Goal: Task Accomplishment & Management: Complete application form

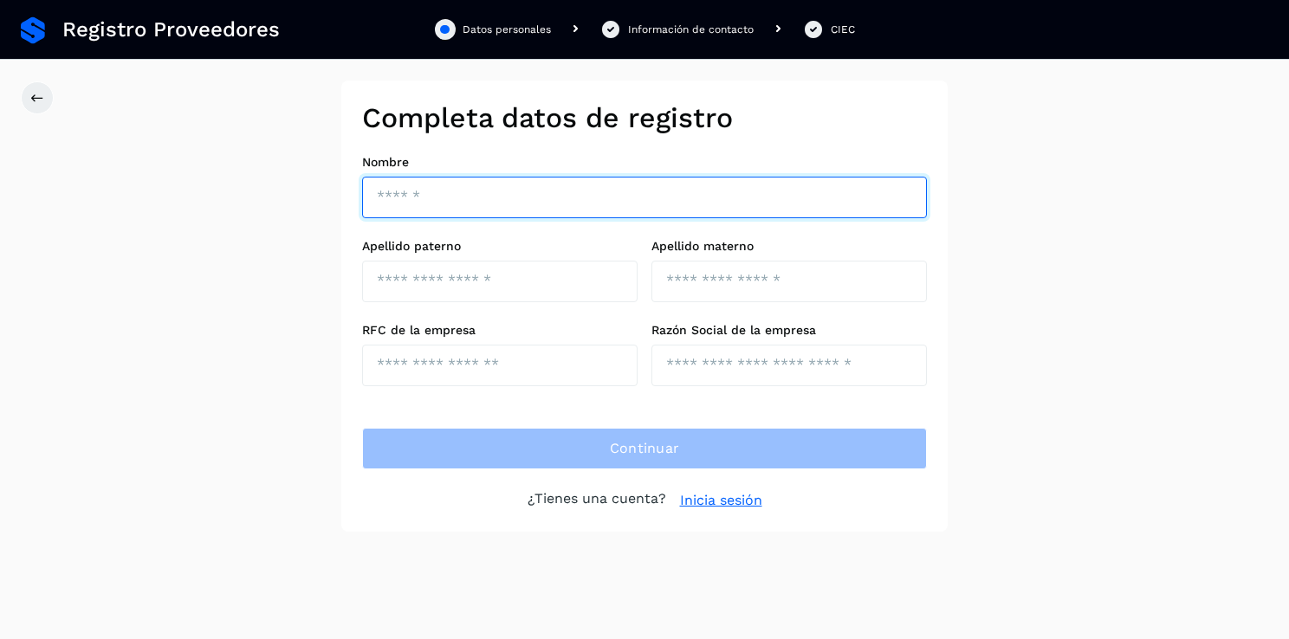
click at [450, 210] on input "text" at bounding box center [644, 198] width 565 height 42
type input "*********"
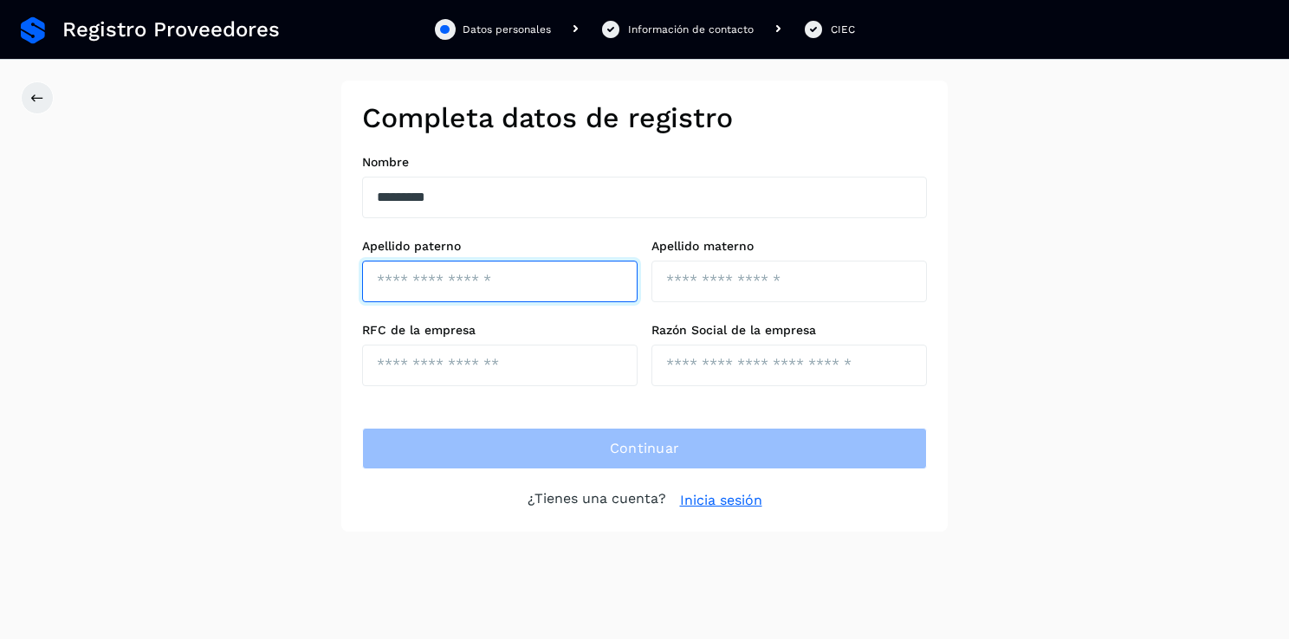
type input "********"
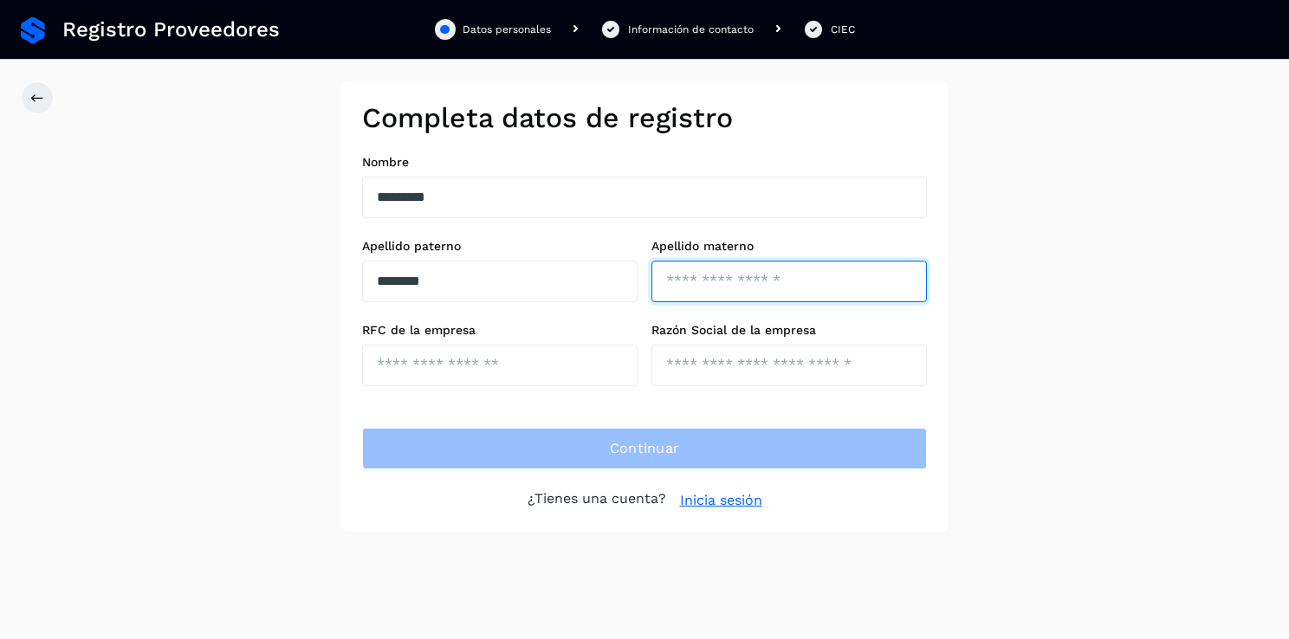
type input "******"
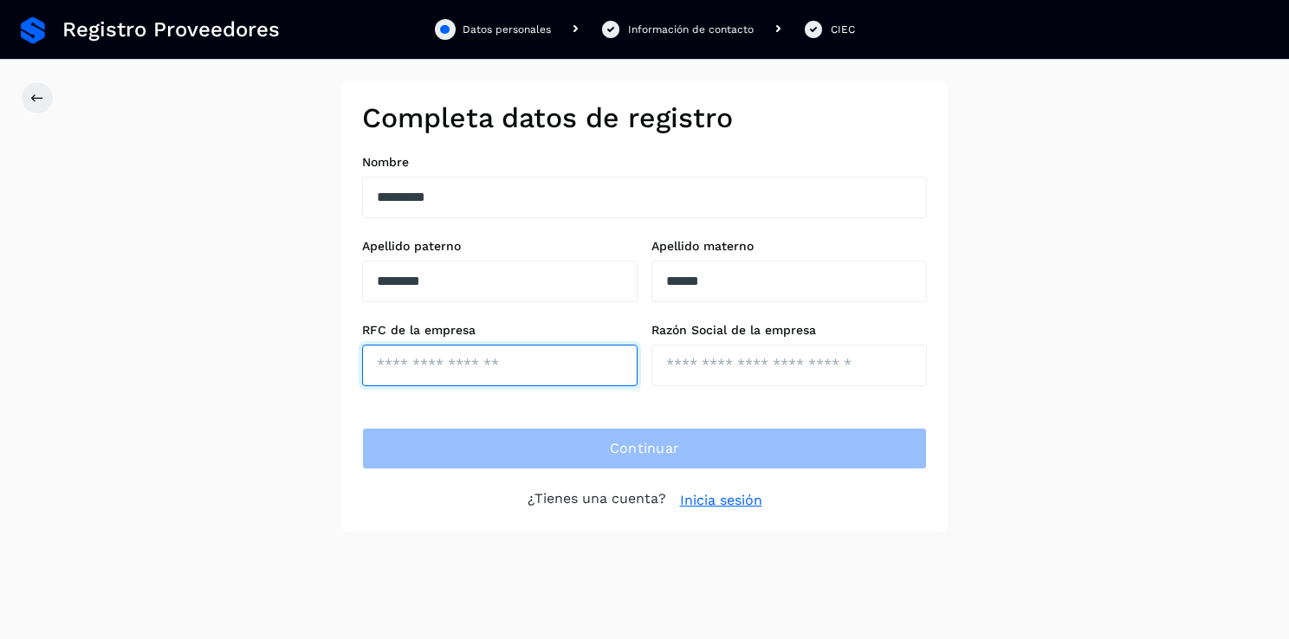
type input "**********"
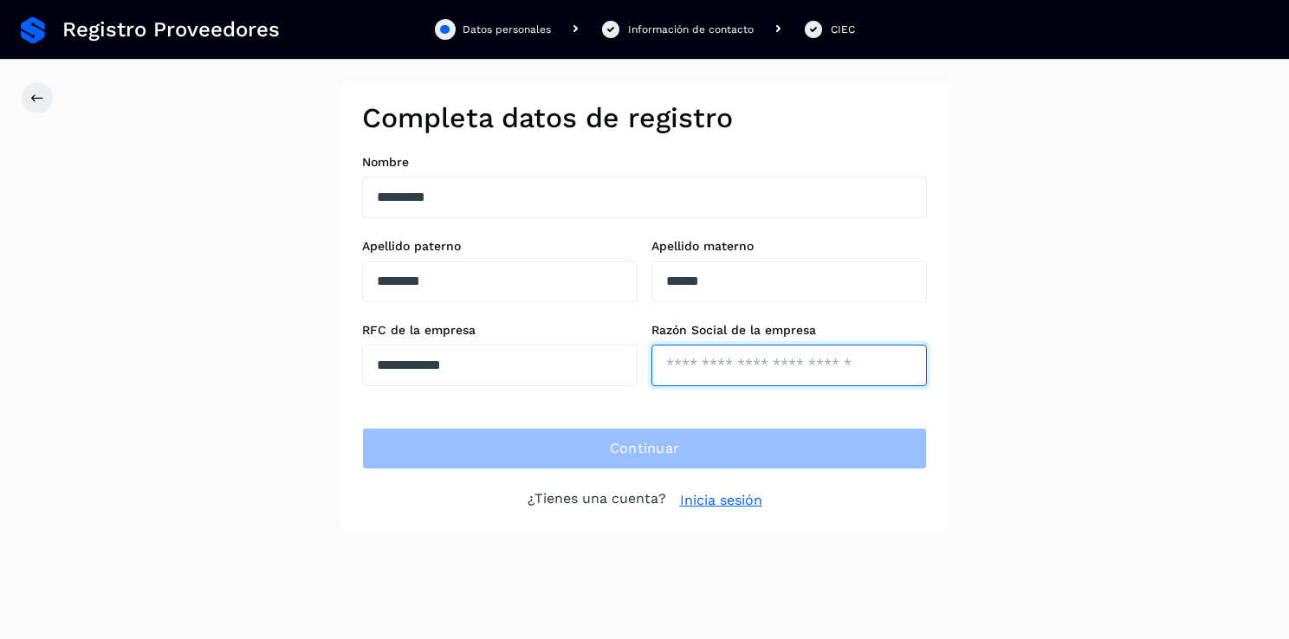
type input "**********"
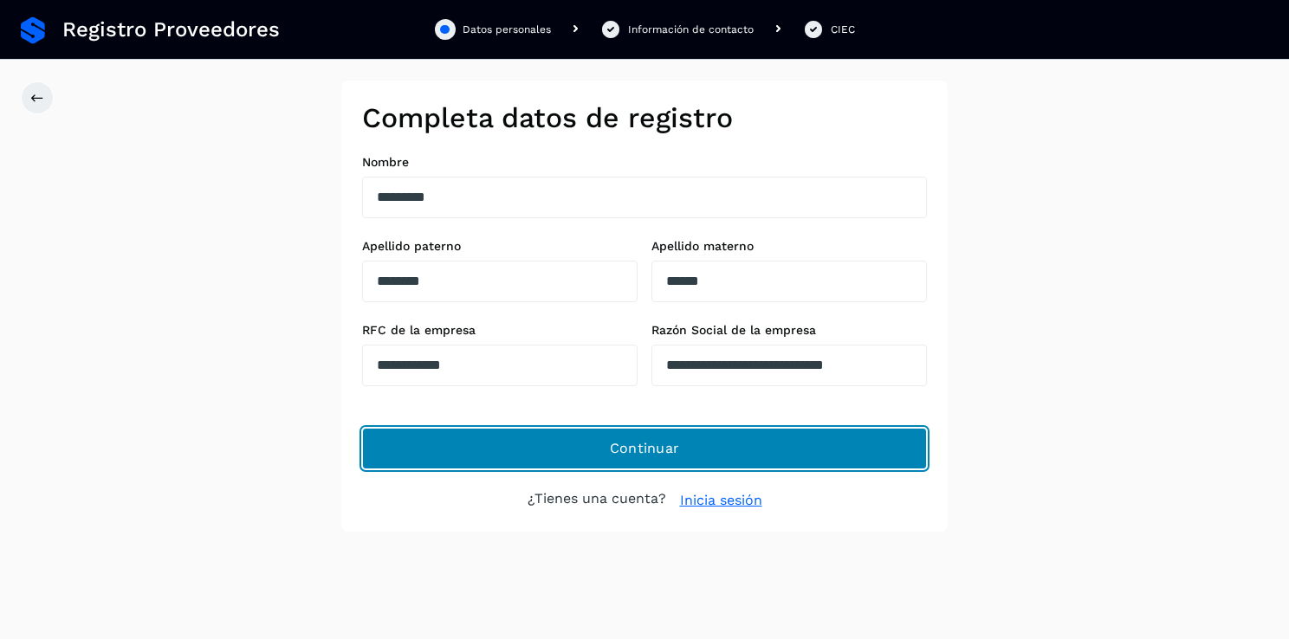
click at [650, 446] on span "Continuar" at bounding box center [645, 448] width 70 height 19
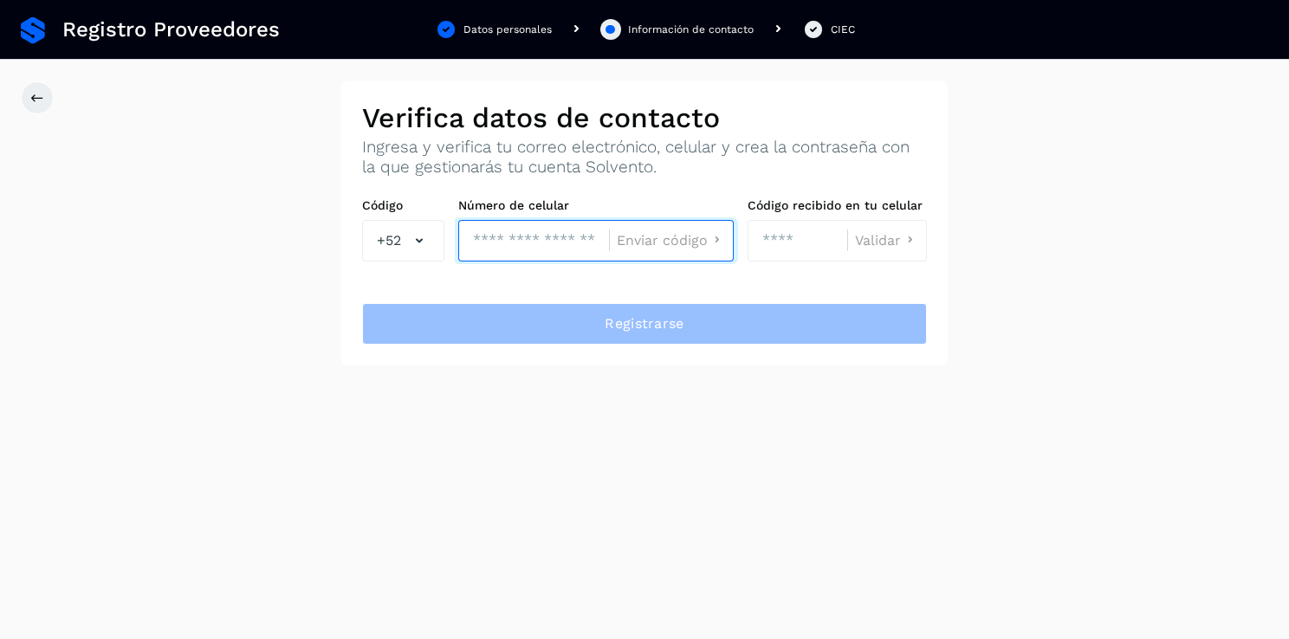
click at [550, 248] on input "tel" at bounding box center [533, 241] width 151 height 42
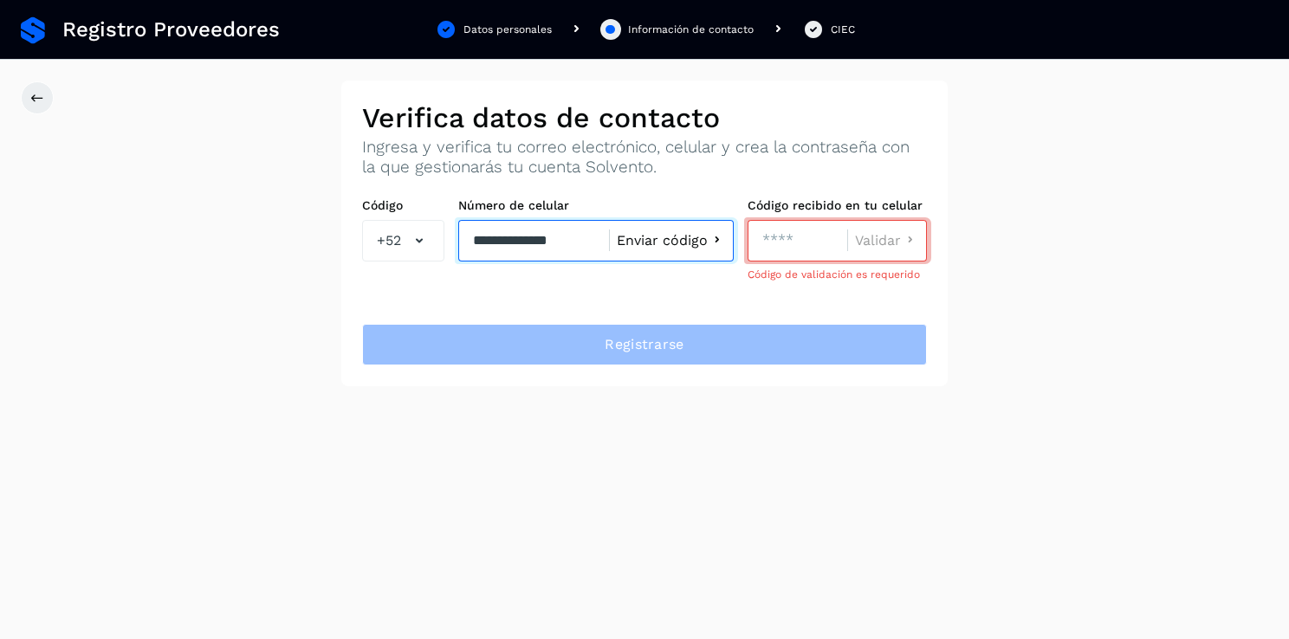
type input "**********"
click at [682, 243] on span "Enviar código" at bounding box center [662, 241] width 91 height 14
click at [683, 238] on span "Enviar código" at bounding box center [662, 241] width 91 height 14
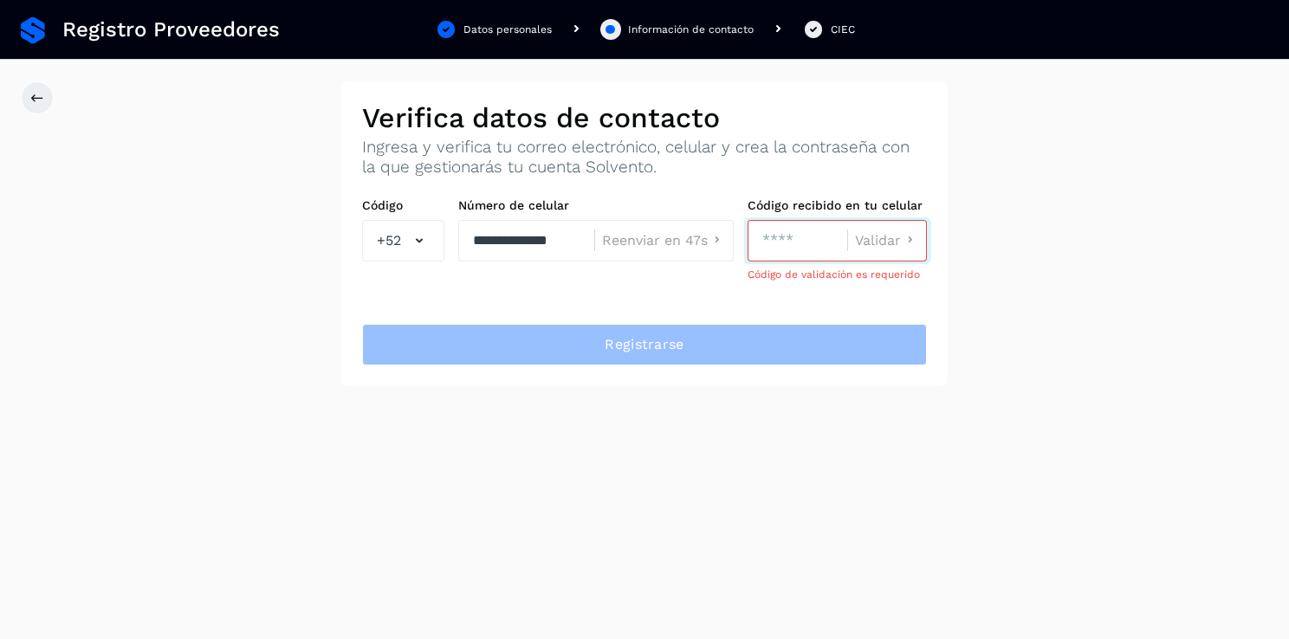
click at [782, 246] on input "number" at bounding box center [797, 241] width 100 height 42
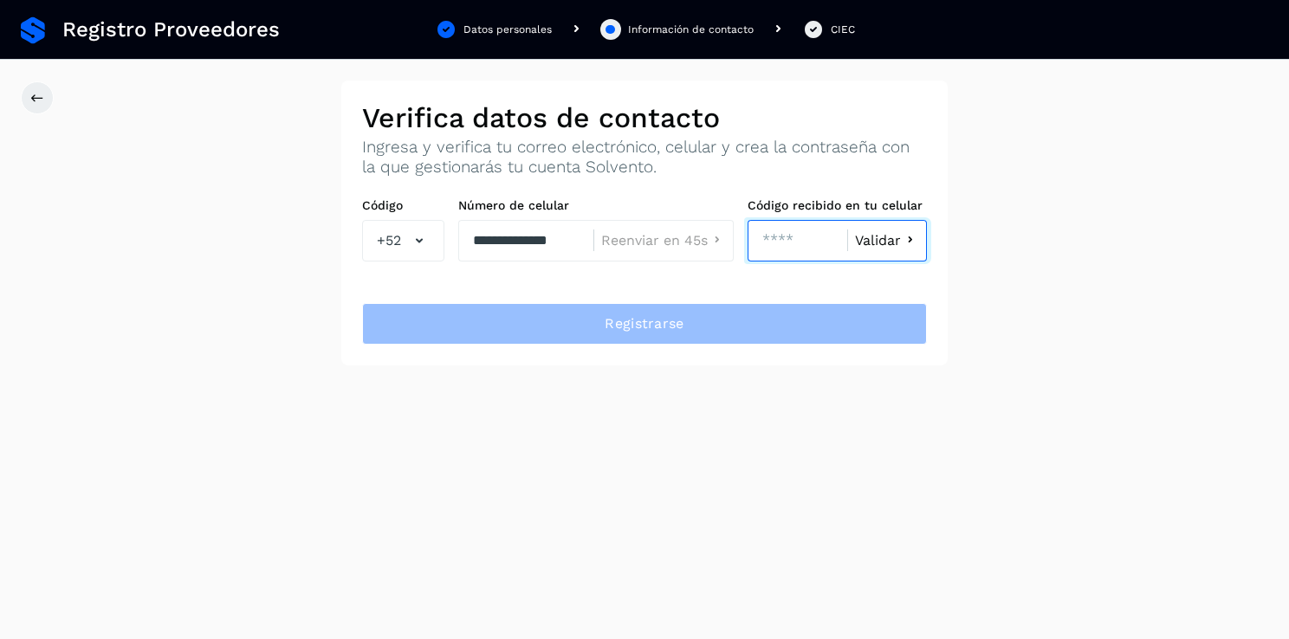
type input "****"
click at [877, 237] on span "Validar" at bounding box center [878, 241] width 46 height 14
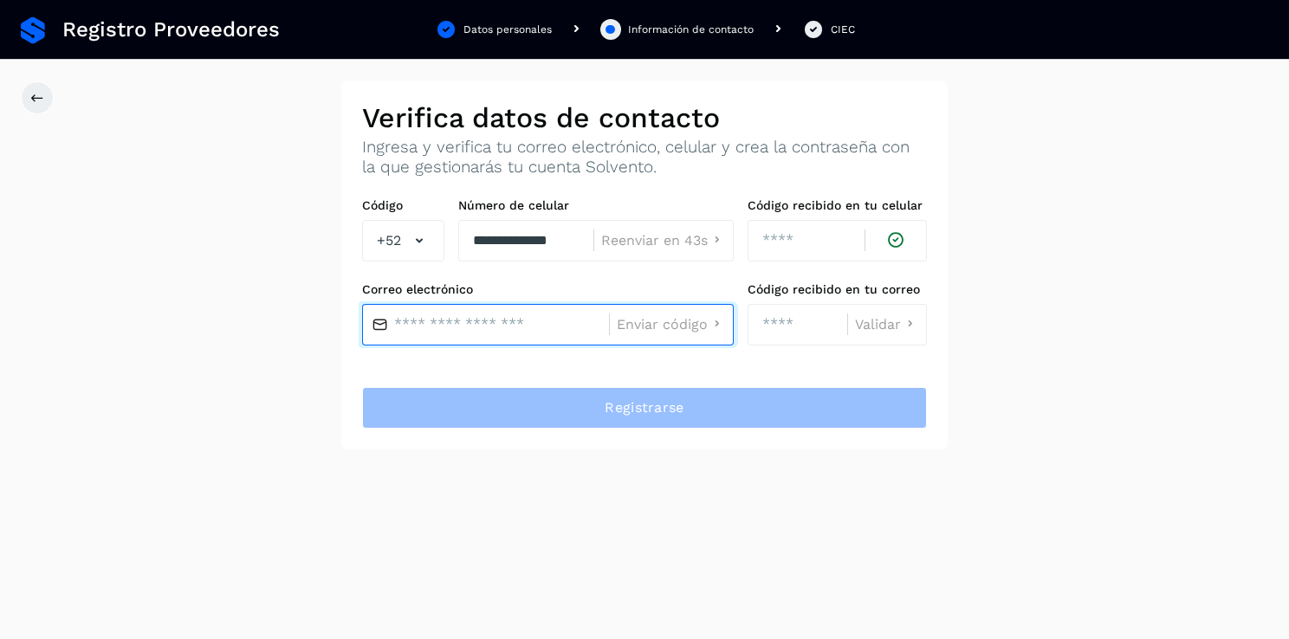
click at [484, 331] on input "text" at bounding box center [485, 325] width 247 height 42
type input "**********"
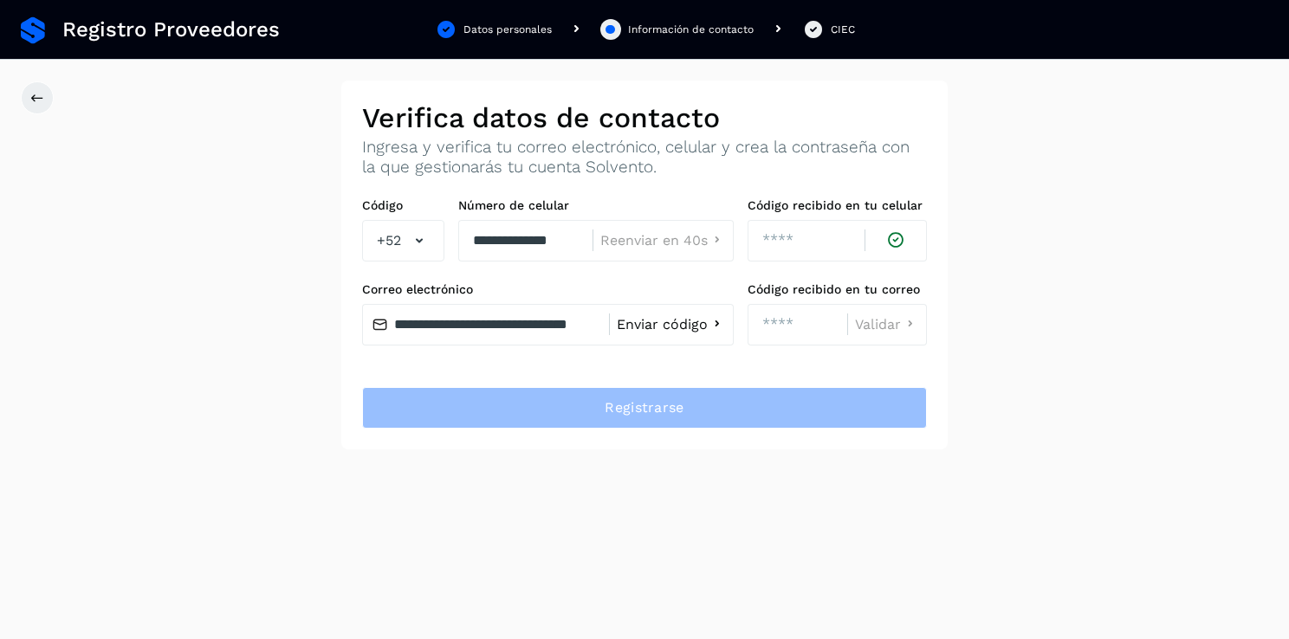
click at [650, 318] on span "Enviar código" at bounding box center [662, 325] width 91 height 14
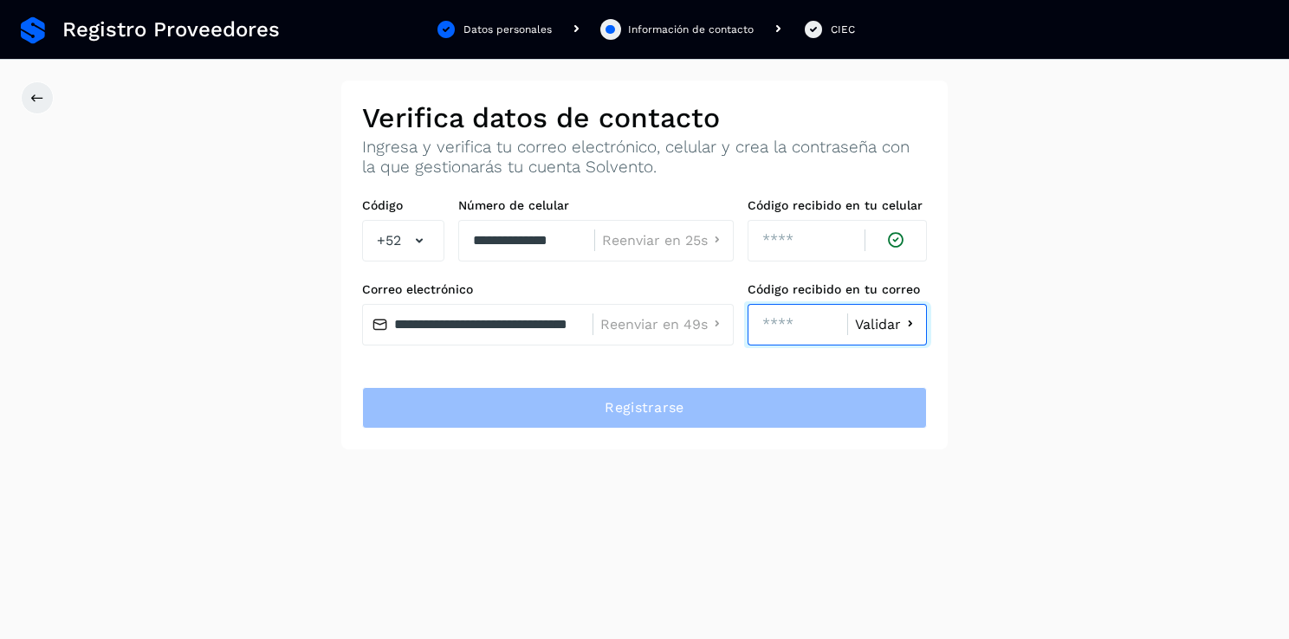
click at [786, 329] on input "****" at bounding box center [797, 325] width 100 height 42
type input "****"
click at [880, 327] on span "Validar" at bounding box center [878, 325] width 46 height 14
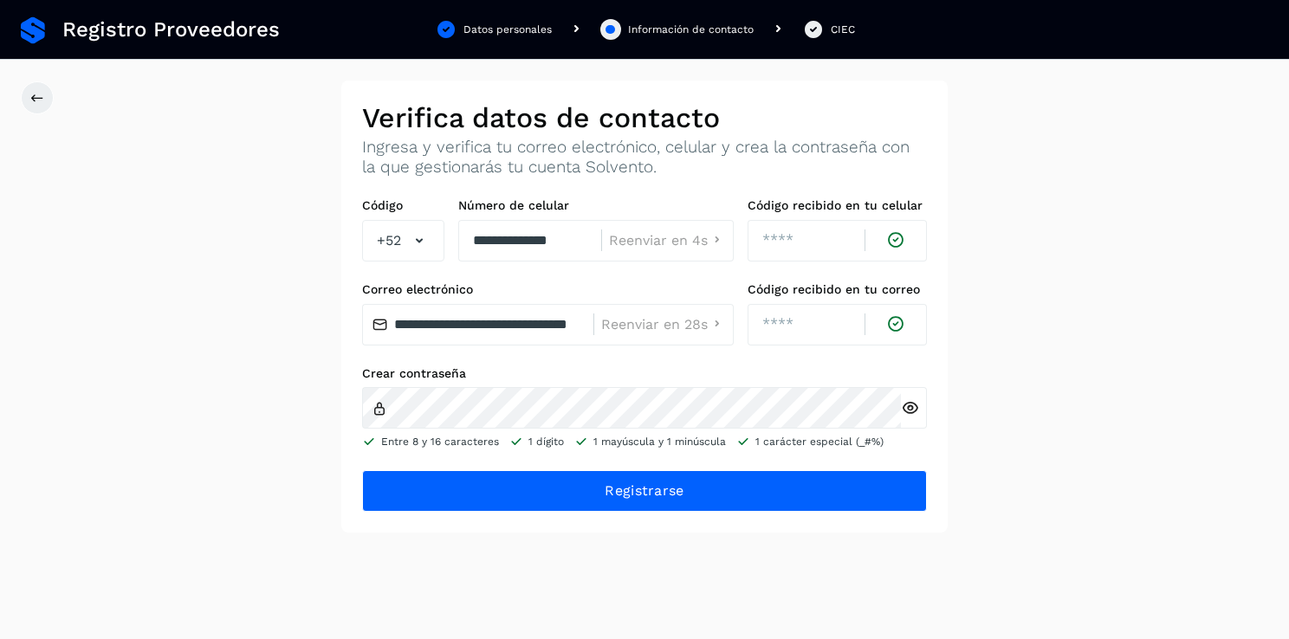
click at [915, 406] on icon at bounding box center [910, 408] width 18 height 18
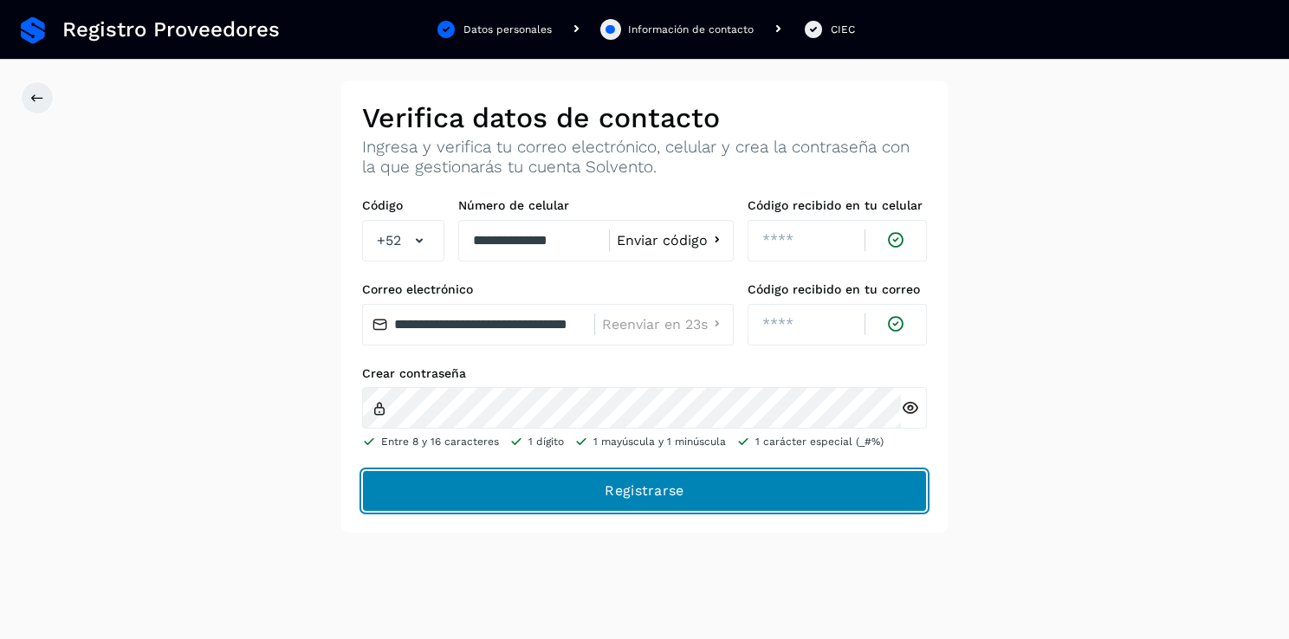
click at [877, 483] on button "Registrarse" at bounding box center [644, 491] width 565 height 42
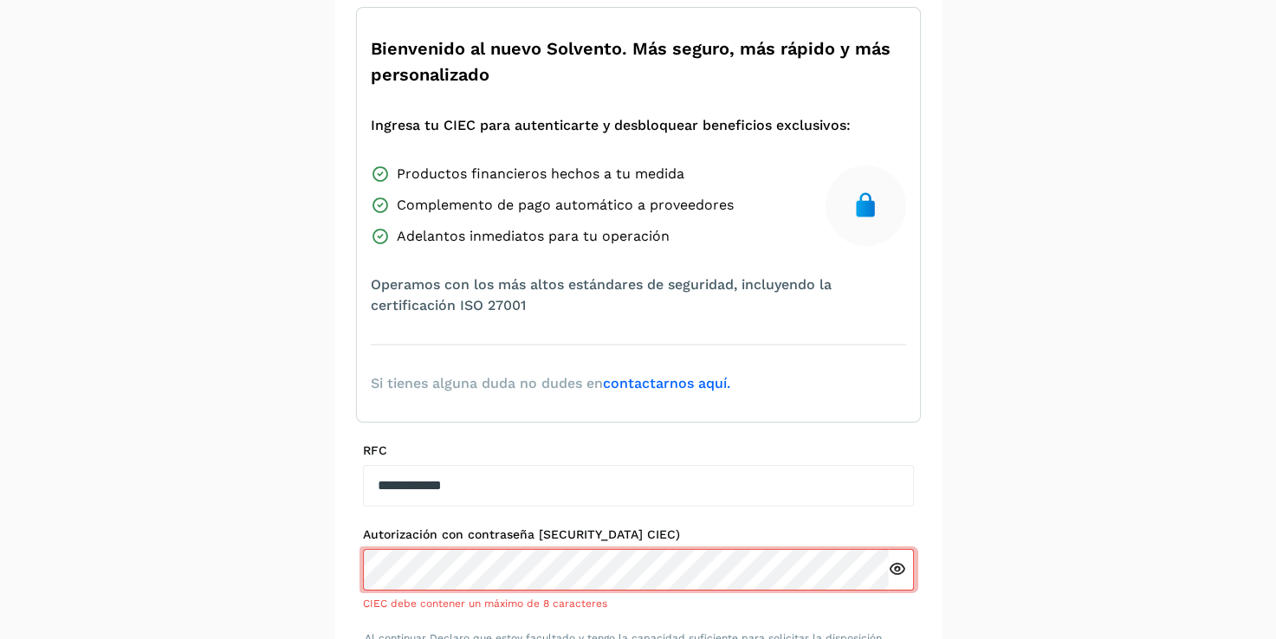
scroll to position [284, 0]
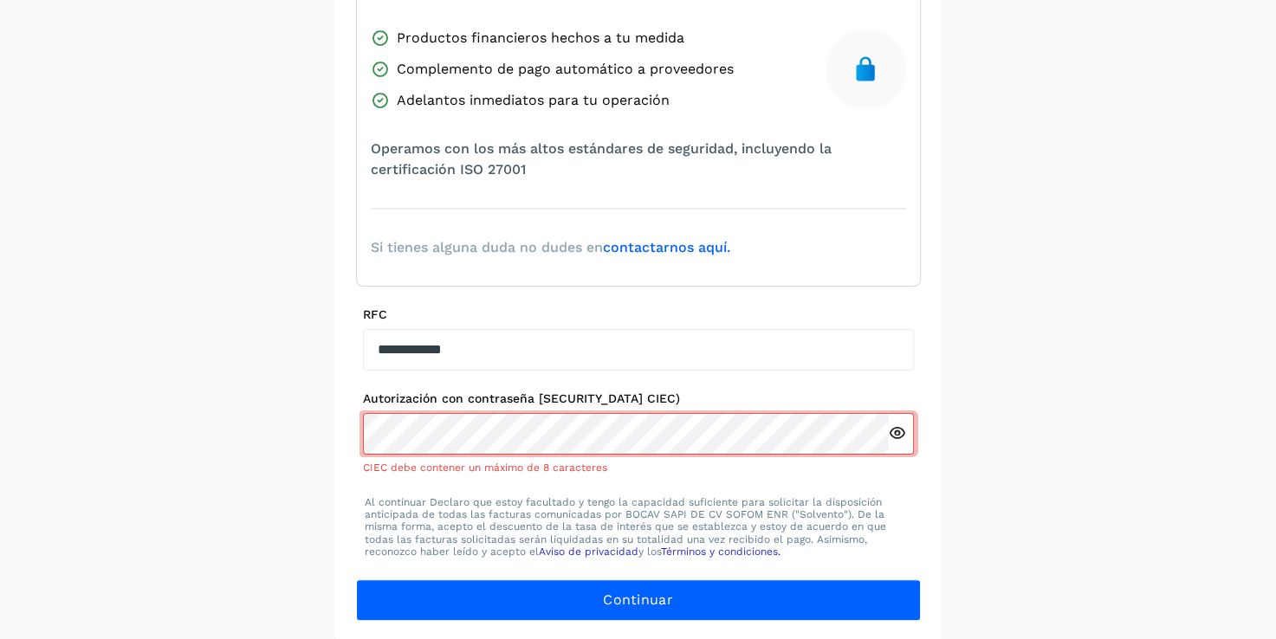
click at [888, 431] on icon at bounding box center [897, 433] width 18 height 18
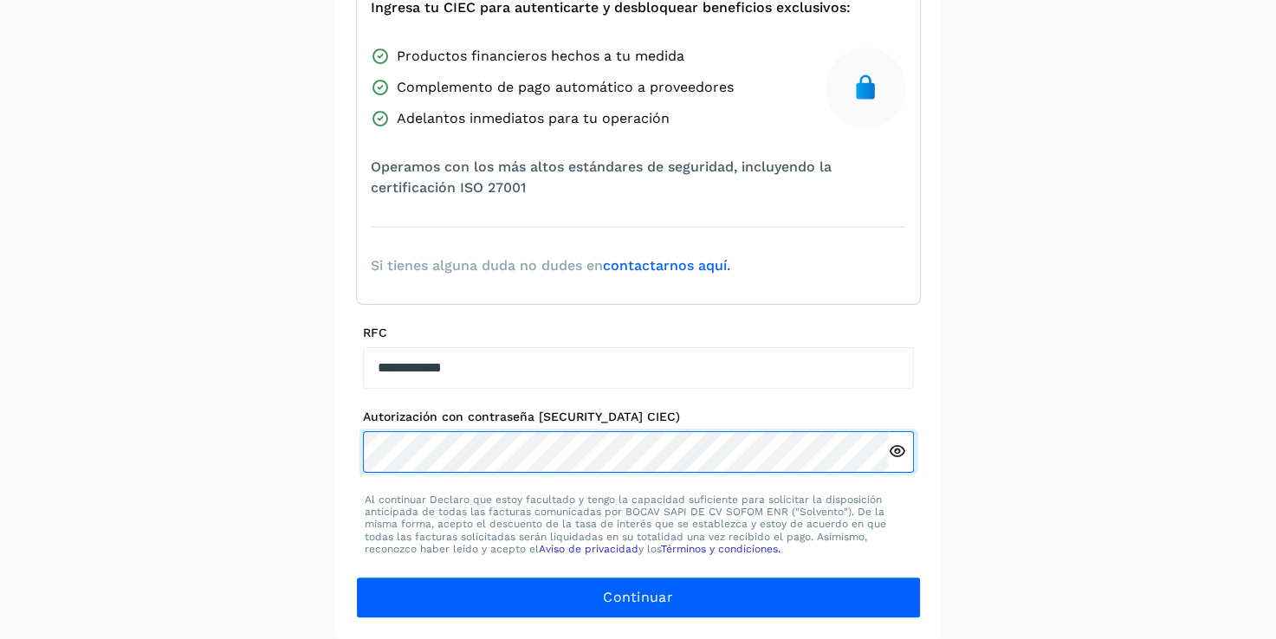
scroll to position [263, 0]
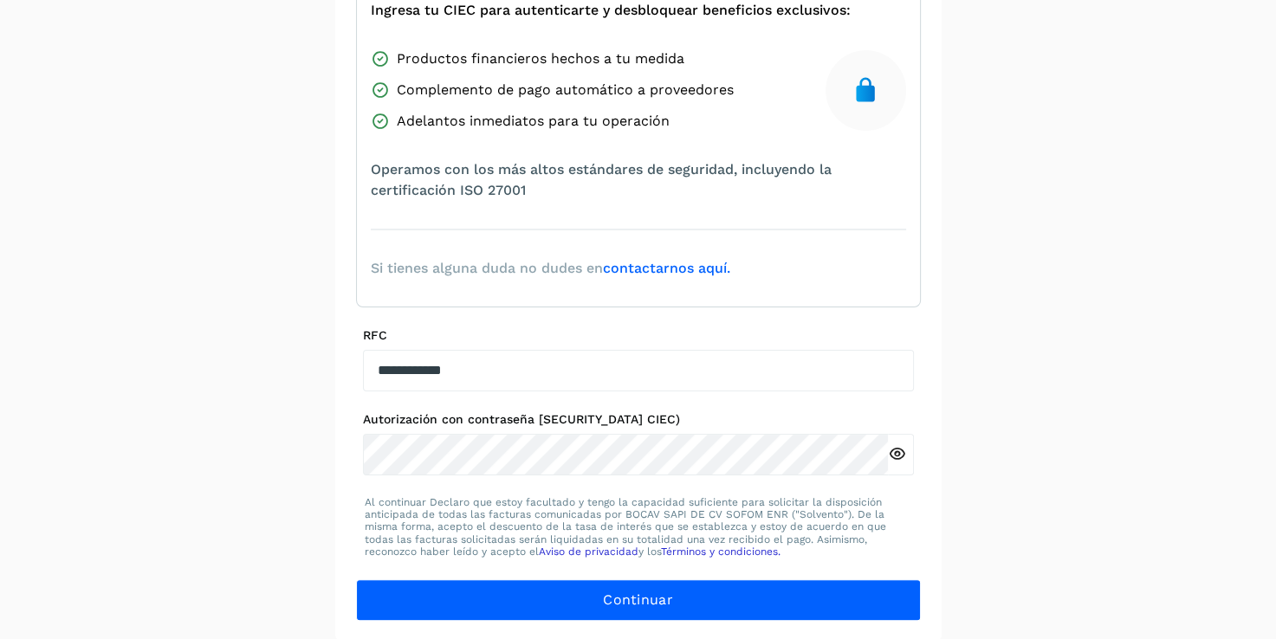
click at [1018, 506] on div "**********" at bounding box center [638, 229] width 1276 height 825
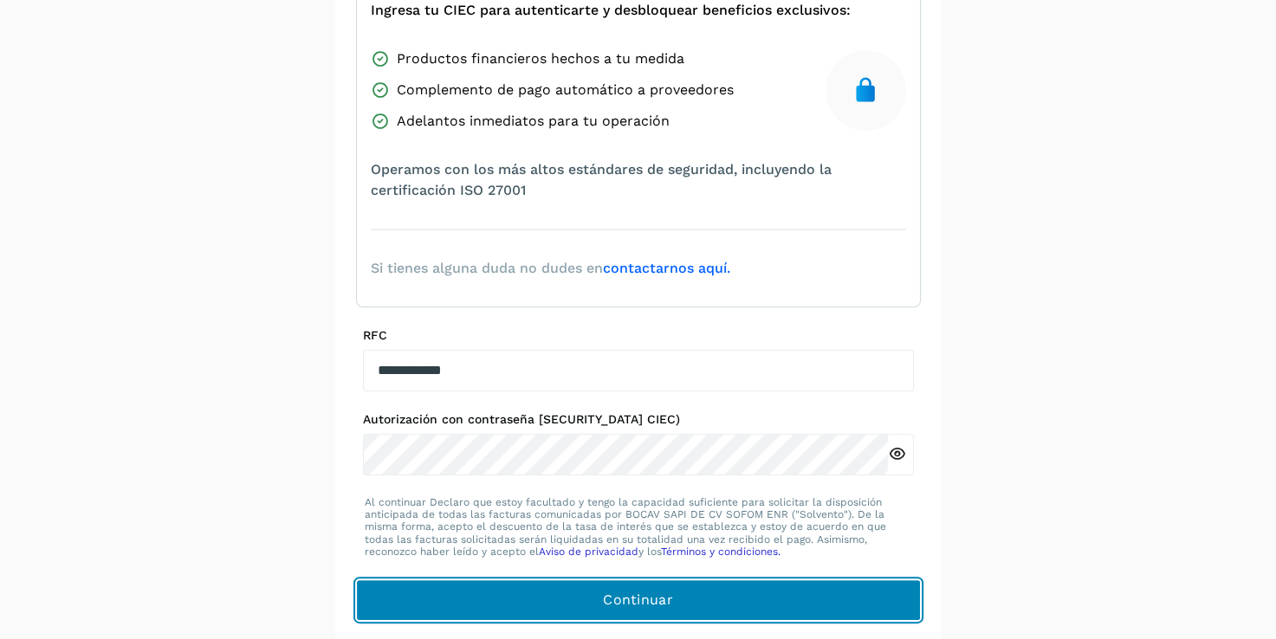
click at [714, 596] on button "Continuar" at bounding box center [638, 600] width 565 height 42
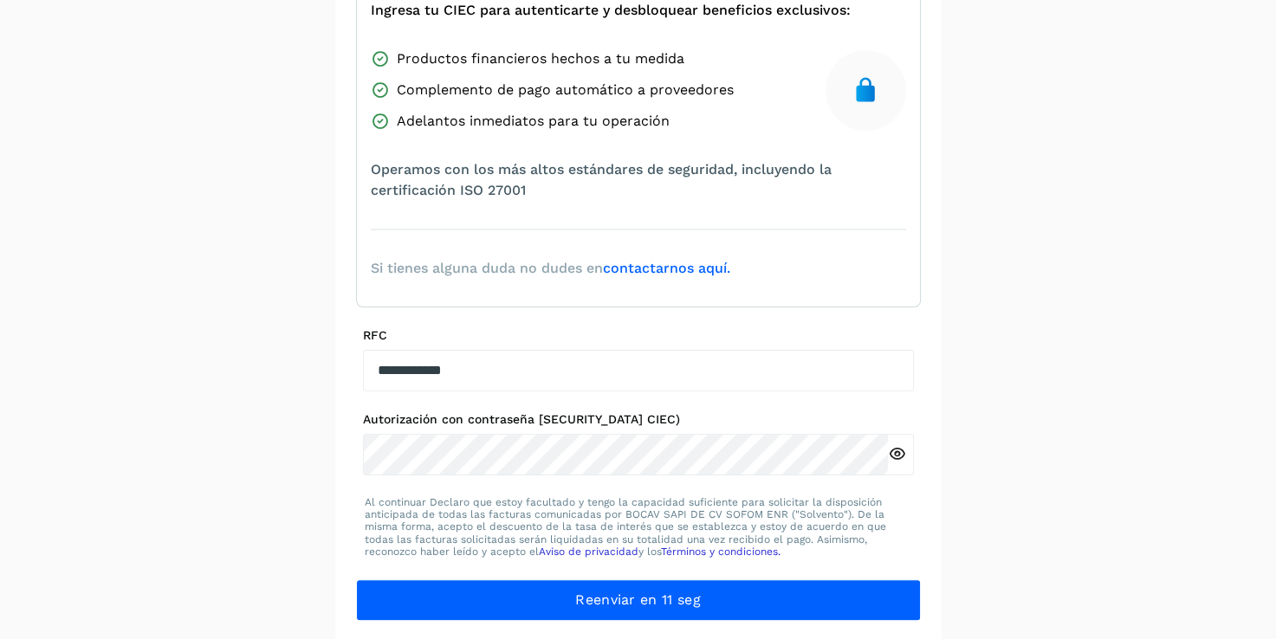
click at [920, 493] on div "**********" at bounding box center [638, 229] width 606 height 825
click at [954, 387] on div "**********" at bounding box center [638, 229] width 1276 height 825
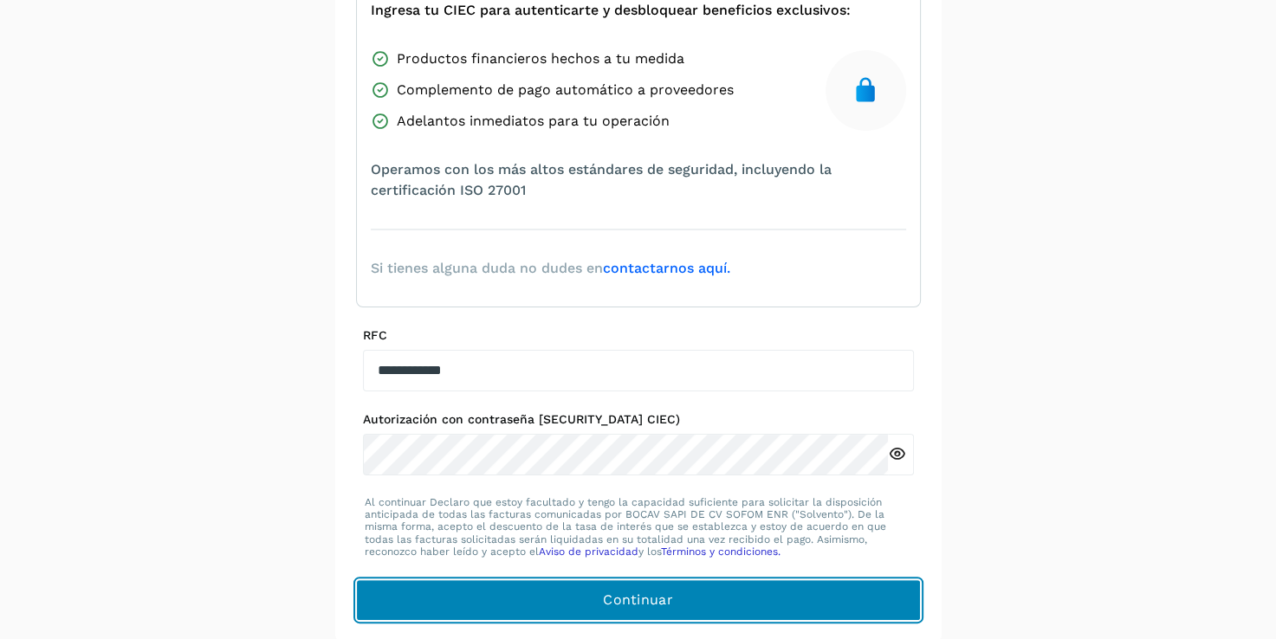
click at [737, 598] on button "Continuar" at bounding box center [638, 600] width 565 height 42
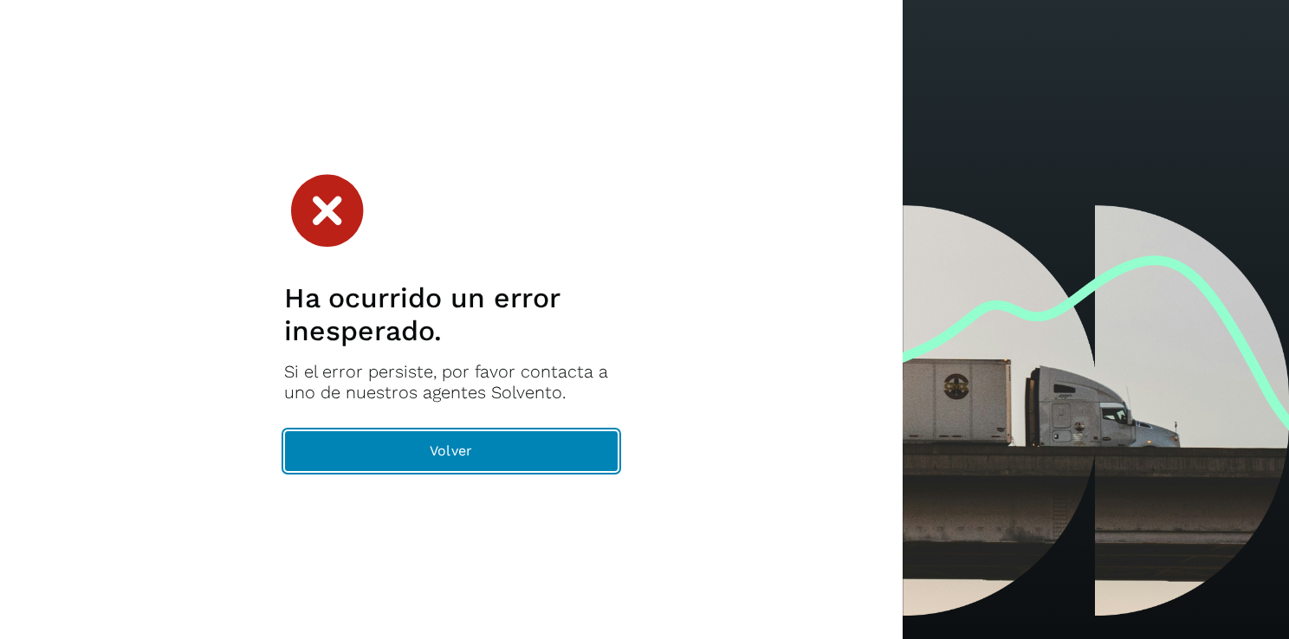
click at [566, 451] on button "Volver" at bounding box center [451, 451] width 334 height 42
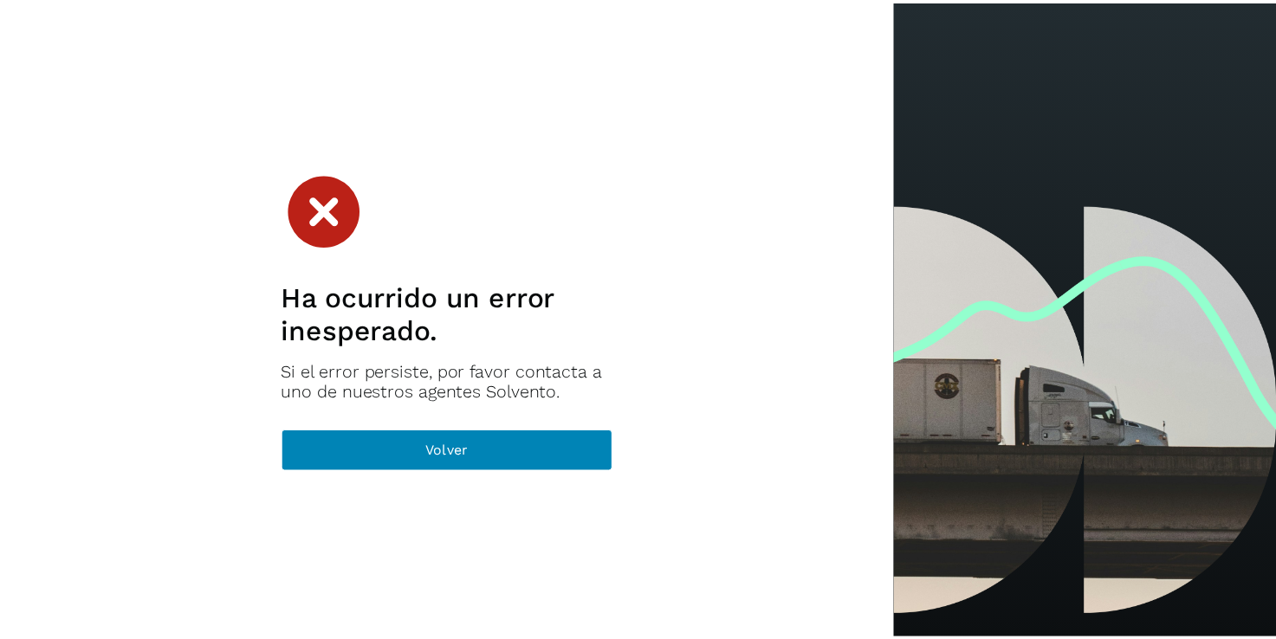
scroll to position [263, 0]
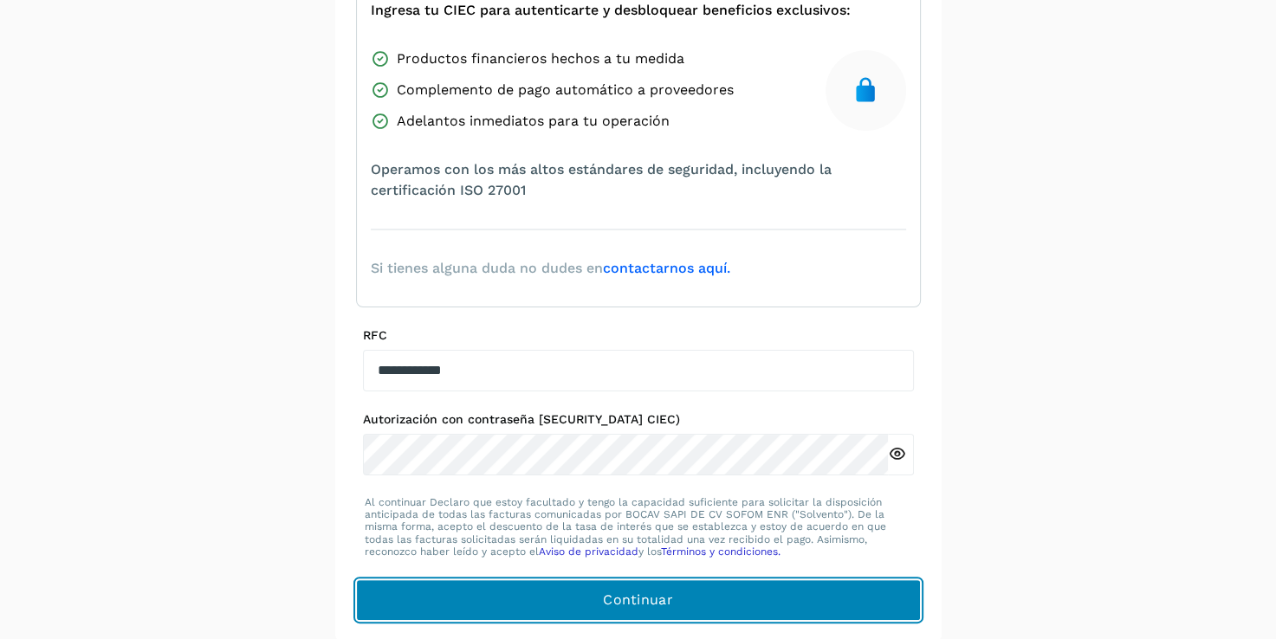
click at [614, 618] on button "Continuar" at bounding box center [638, 600] width 565 height 42
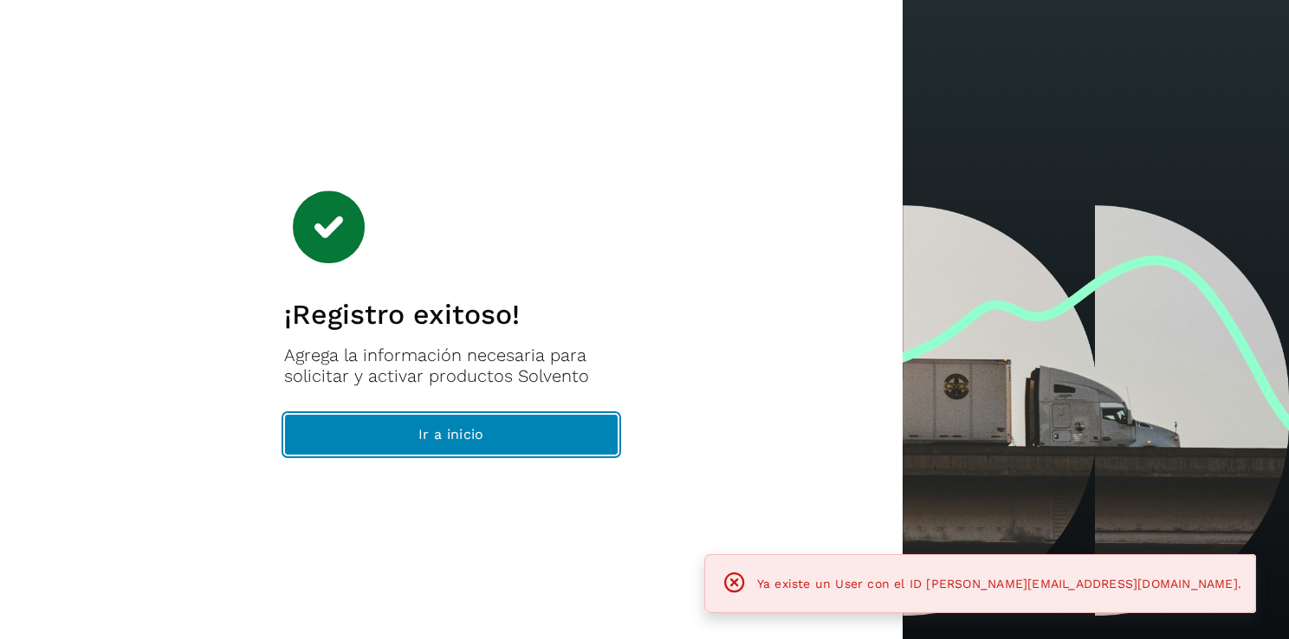
click at [471, 428] on span "Ir a inicio" at bounding box center [450, 434] width 65 height 19
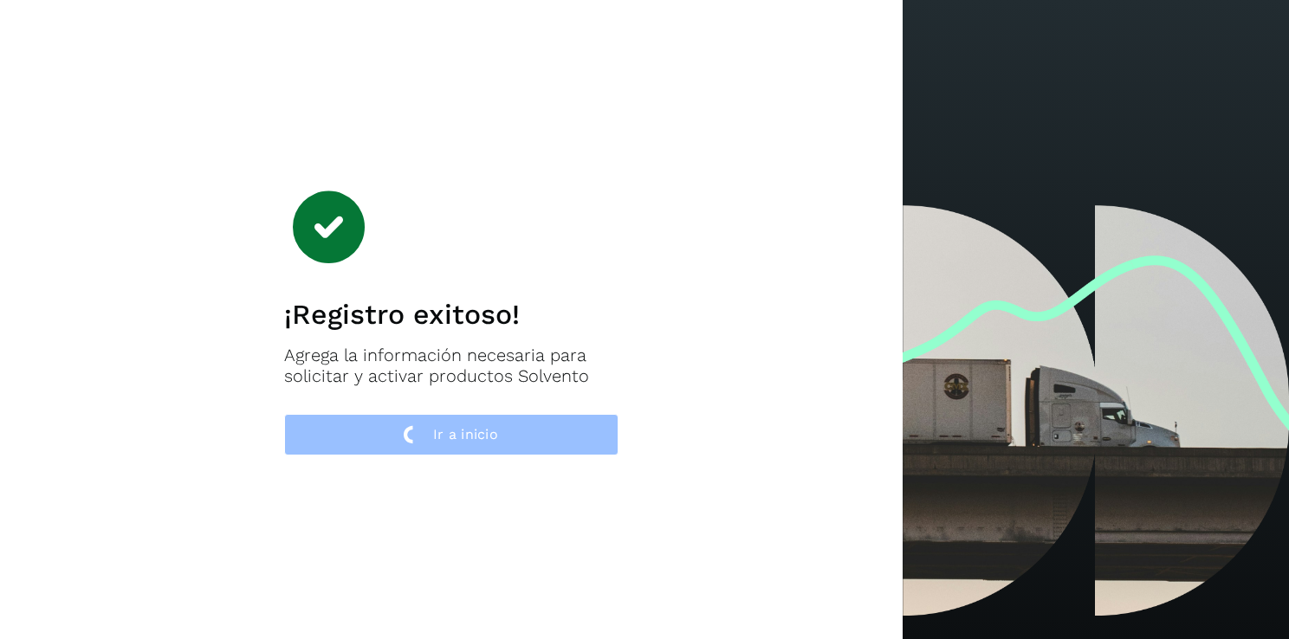
click at [617, 256] on icon at bounding box center [451, 227] width 334 height 87
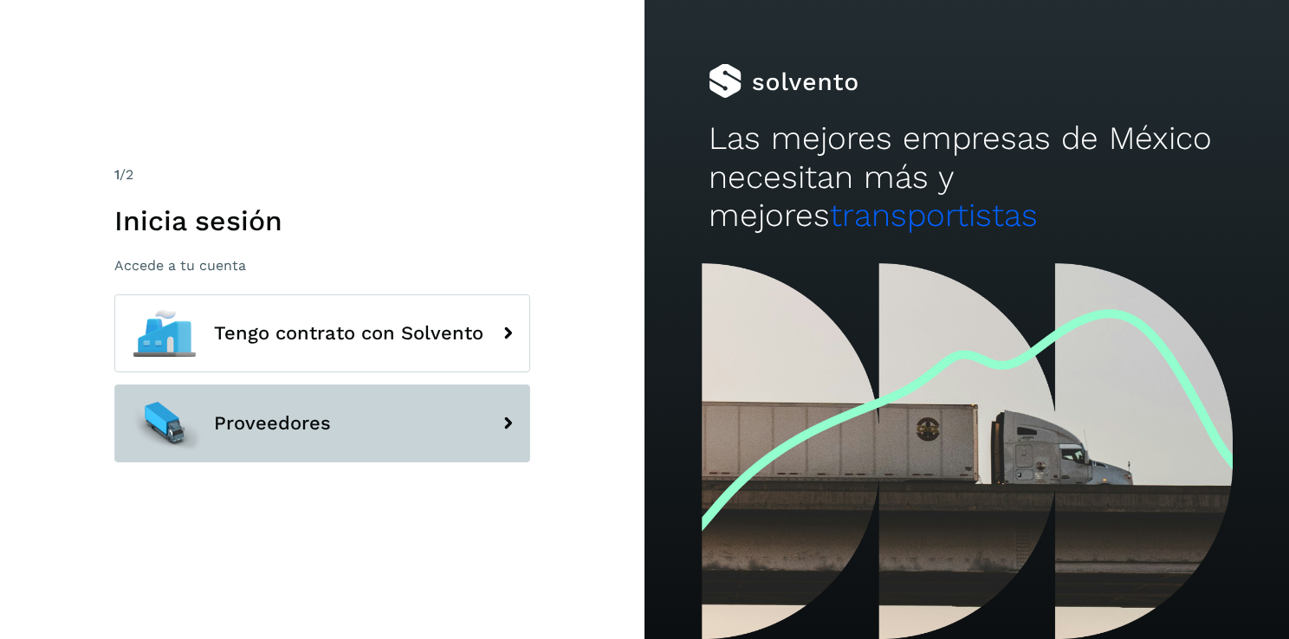
click at [488, 424] on button "Proveedores" at bounding box center [322, 424] width 416 height 78
click at [501, 417] on icon at bounding box center [507, 423] width 35 height 35
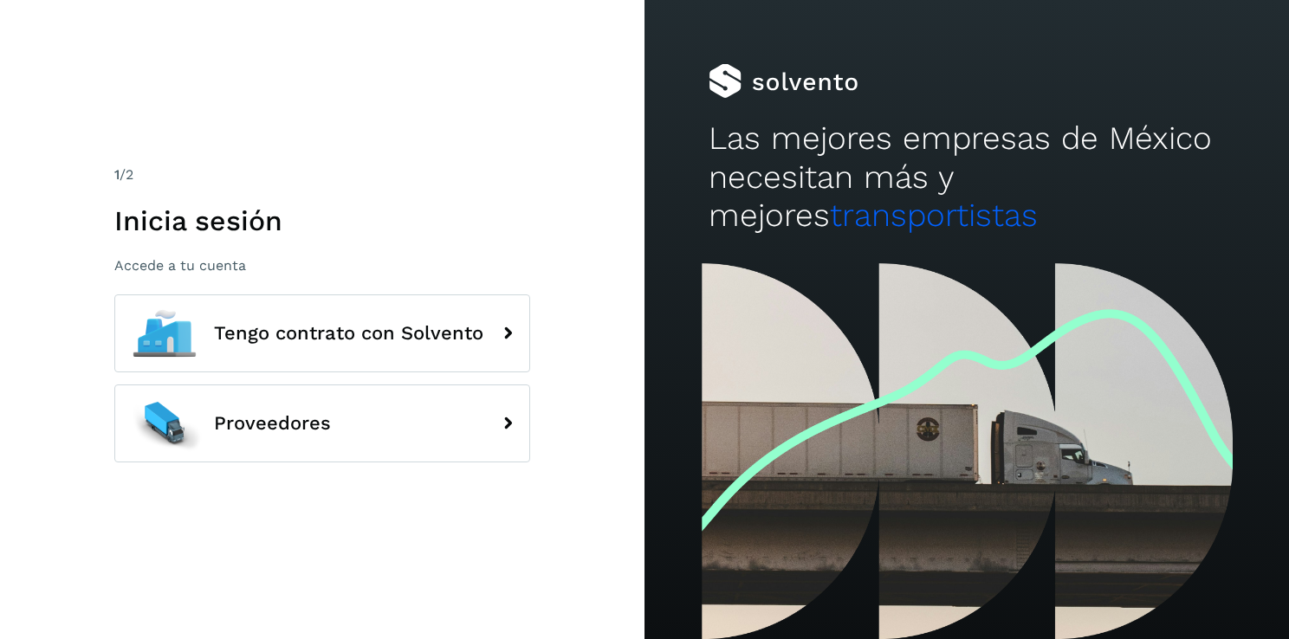
click at [572, 535] on div "1 /2 Inicia sesión Accede a tu cuenta Tengo contrato con Solvento Proveedores" at bounding box center [322, 319] width 644 height 639
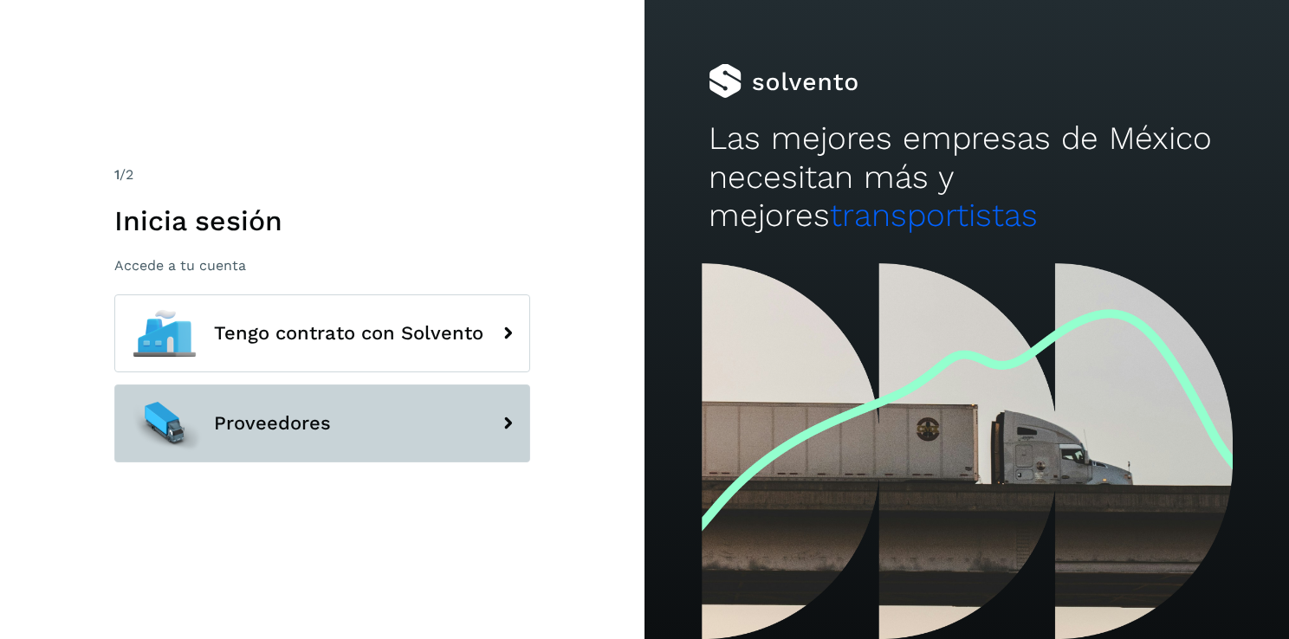
click at [496, 415] on icon at bounding box center [507, 423] width 35 height 35
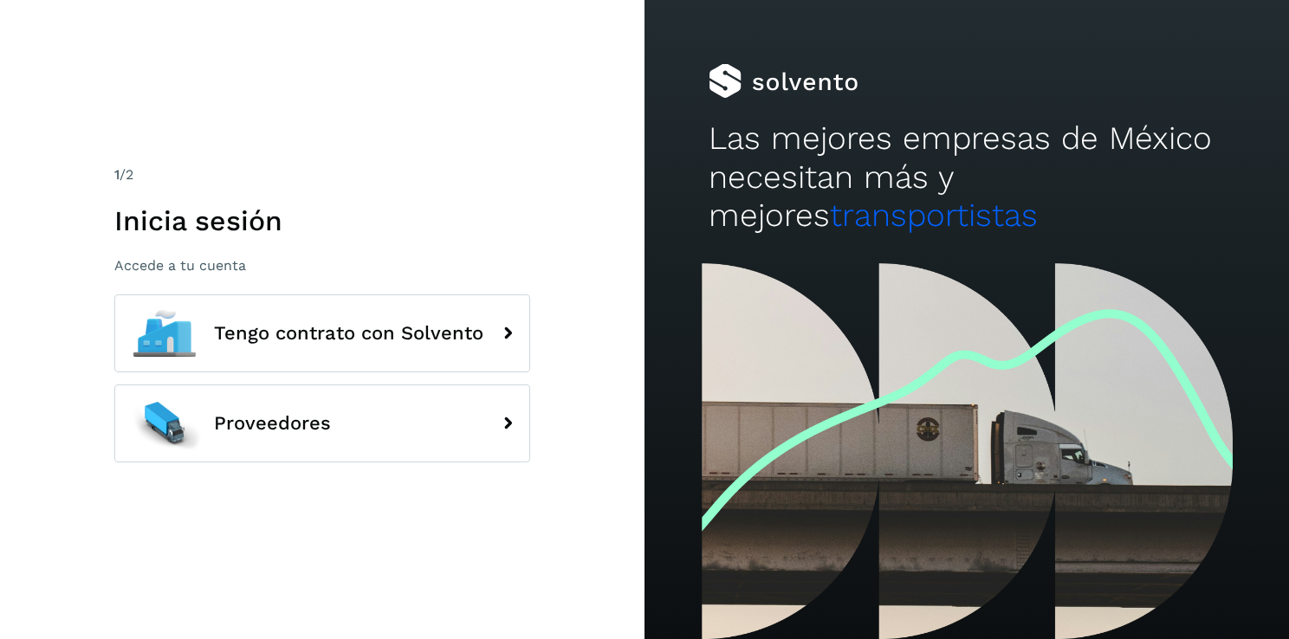
click at [439, 490] on div "1 /2 Inicia sesión Accede a tu cuenta Tengo contrato con Solvento Proveedores" at bounding box center [322, 319] width 644 height 639
click at [547, 183] on div "1 /2 Inicia sesión Accede a tu cuenta Tengo contrato con Solvento Proveedores" at bounding box center [322, 319] width 644 height 639
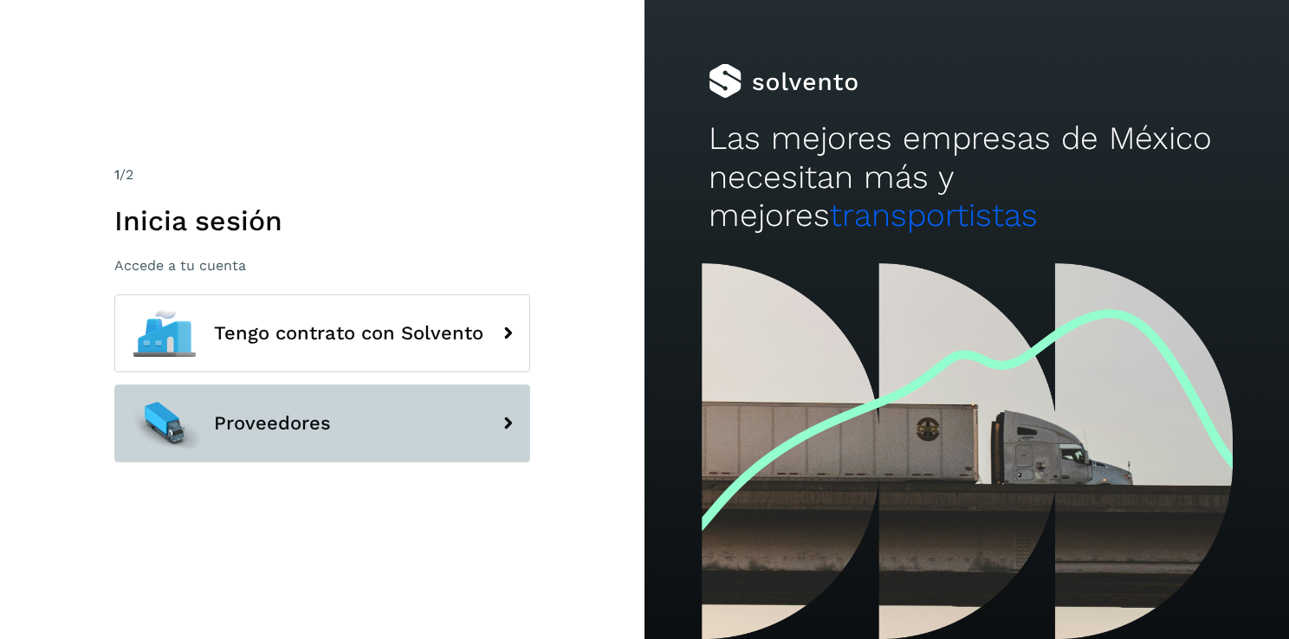
click at [493, 426] on button "Proveedores" at bounding box center [322, 424] width 416 height 78
click at [478, 411] on button "Proveedores" at bounding box center [322, 424] width 416 height 78
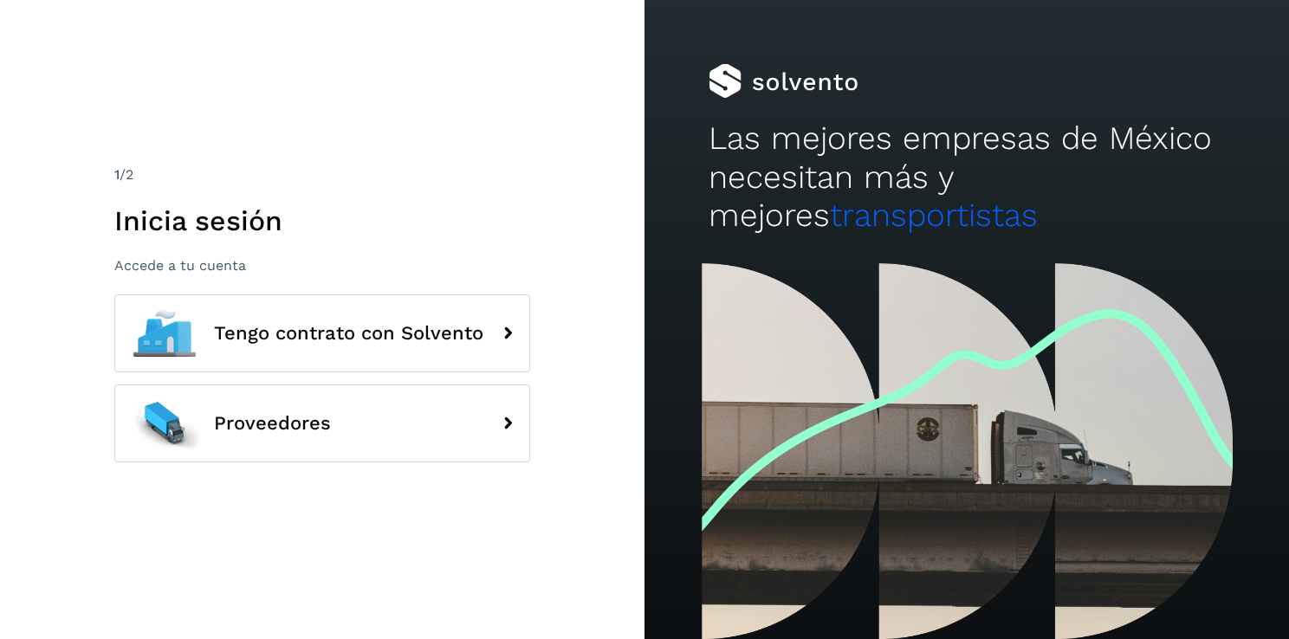
click at [432, 488] on div "1 /2 Inicia sesión Accede a tu cuenta Tengo contrato con Solvento Proveedores" at bounding box center [322, 319] width 644 height 639
click at [411, 373] on div "Tengo contrato con Solvento" at bounding box center [322, 335] width 416 height 83
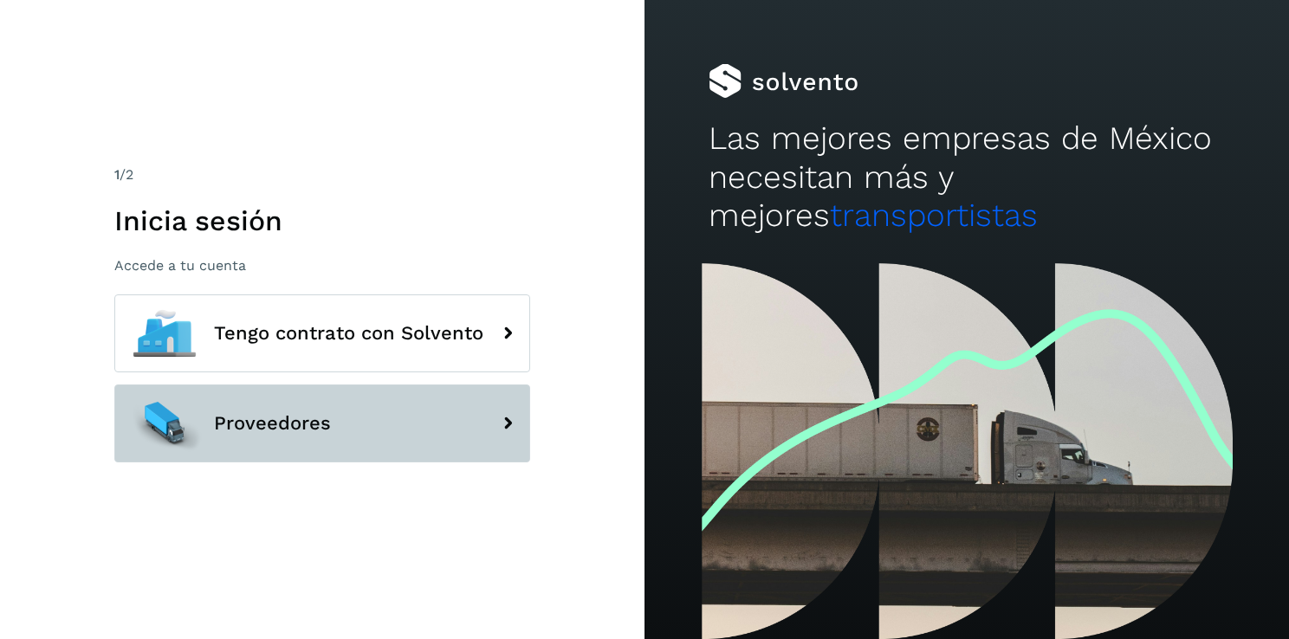
click at [398, 421] on button "Proveedores" at bounding box center [322, 424] width 416 height 78
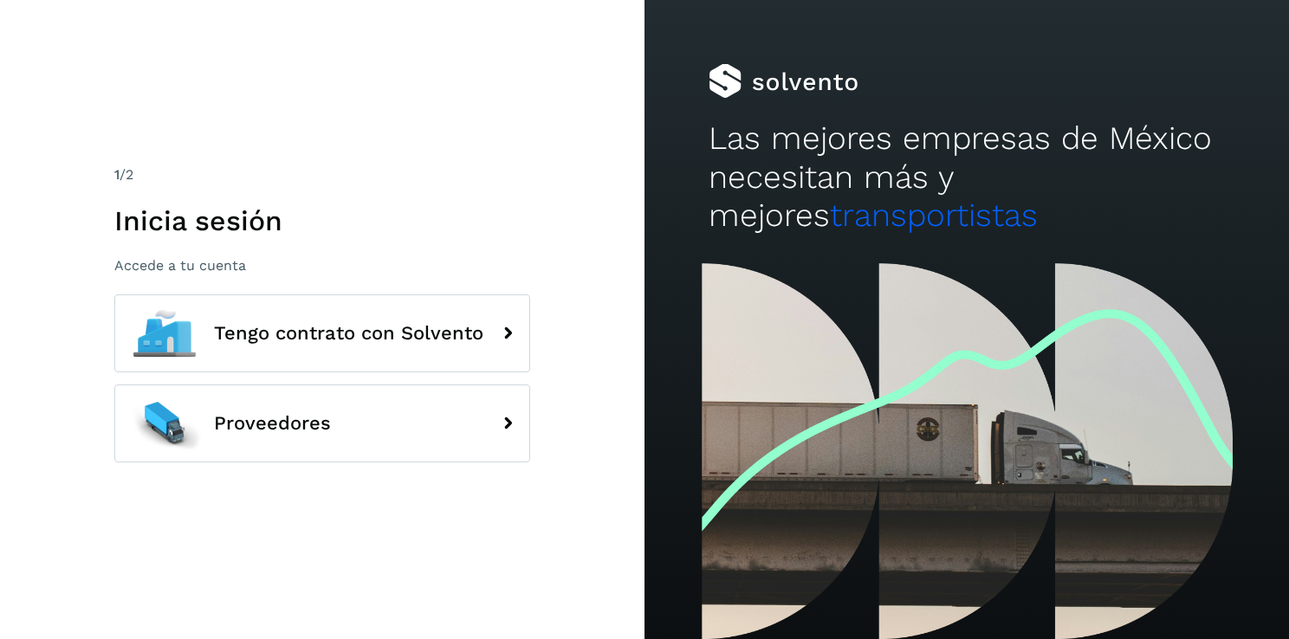
click at [436, 165] on div "1 /2" at bounding box center [322, 175] width 416 height 21
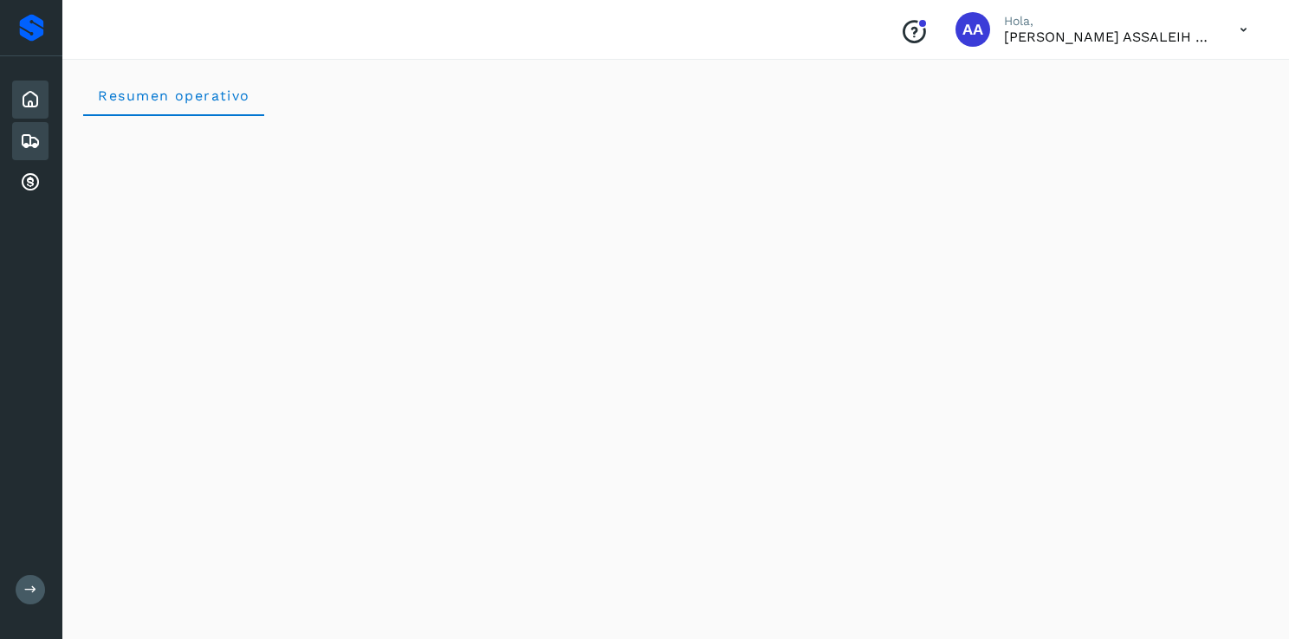
click at [38, 140] on icon at bounding box center [30, 141] width 21 height 21
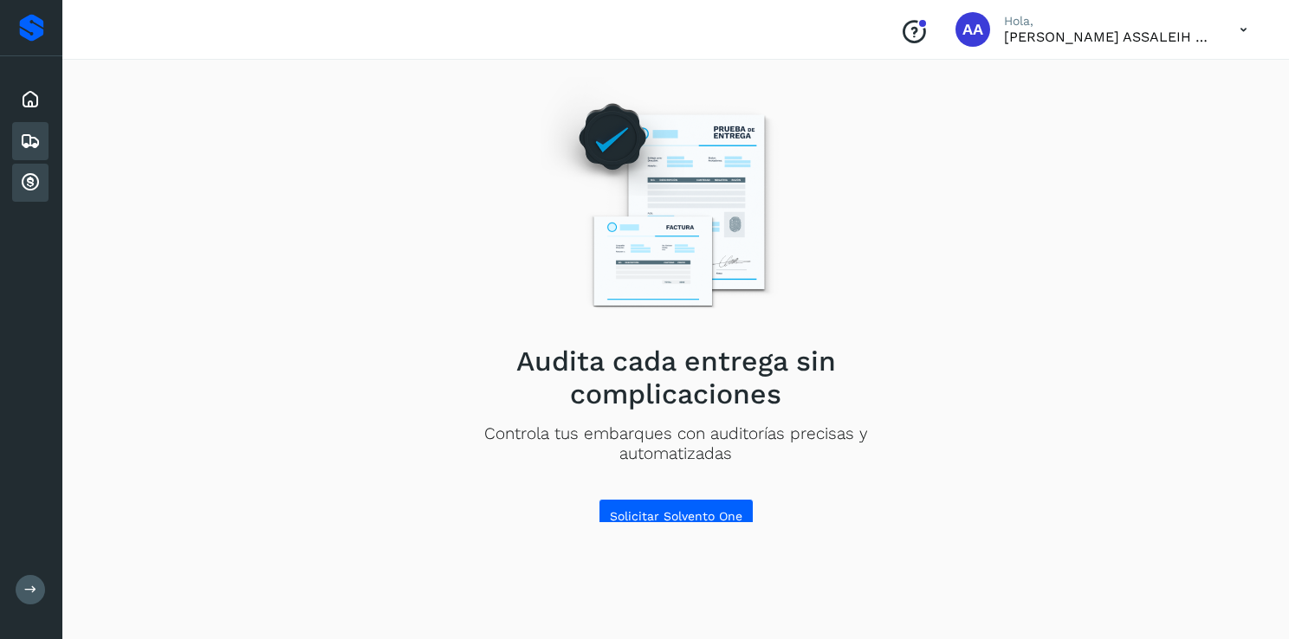
click at [20, 174] on icon at bounding box center [30, 182] width 21 height 21
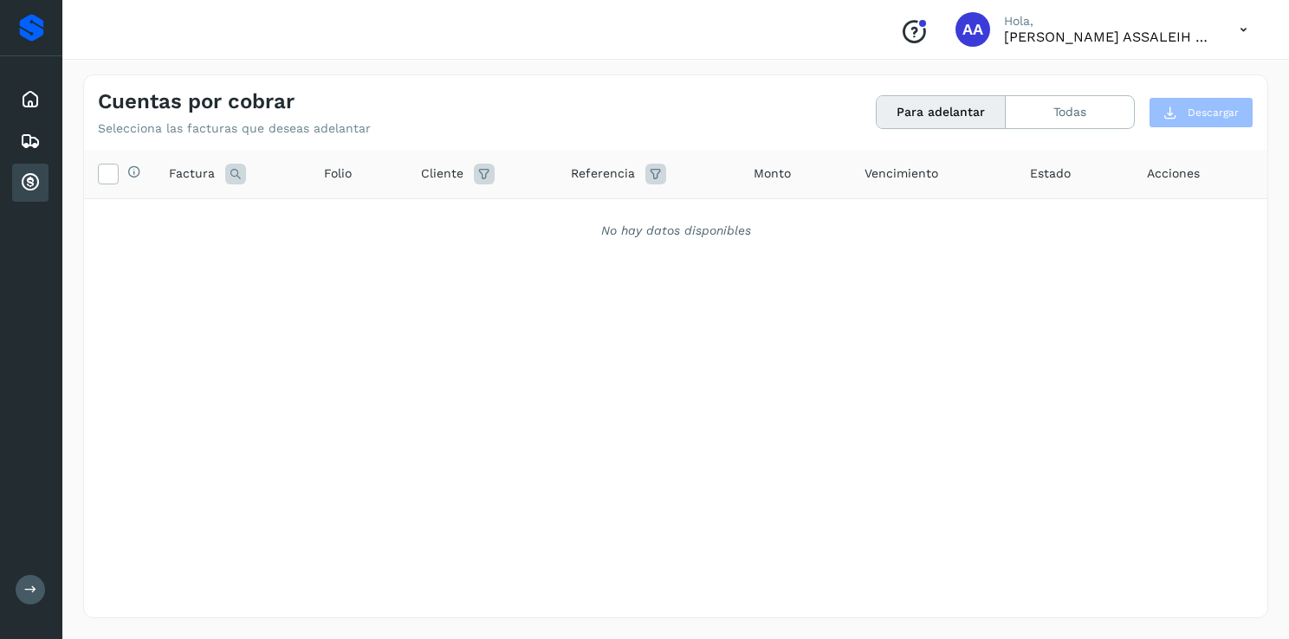
click at [1237, 33] on icon at bounding box center [1244, 30] width 36 height 36
click at [1161, 78] on div "Cerrar sesión" at bounding box center [1157, 77] width 206 height 33
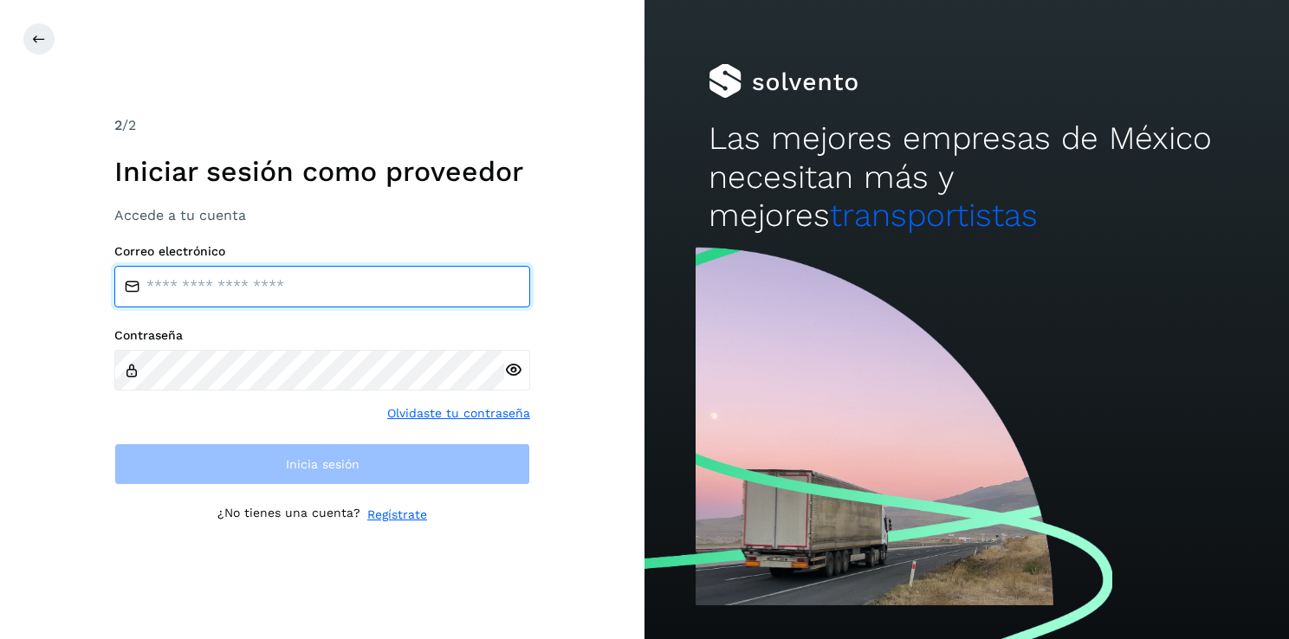
type input "**********"
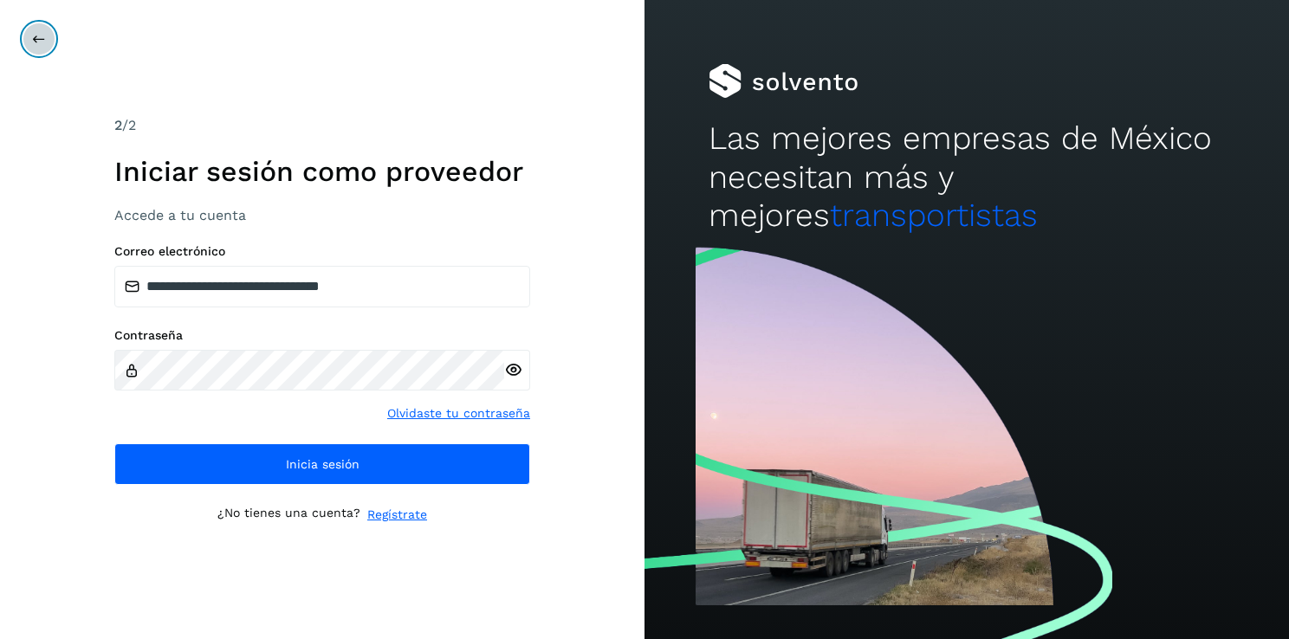
click at [49, 47] on button at bounding box center [39, 39] width 33 height 33
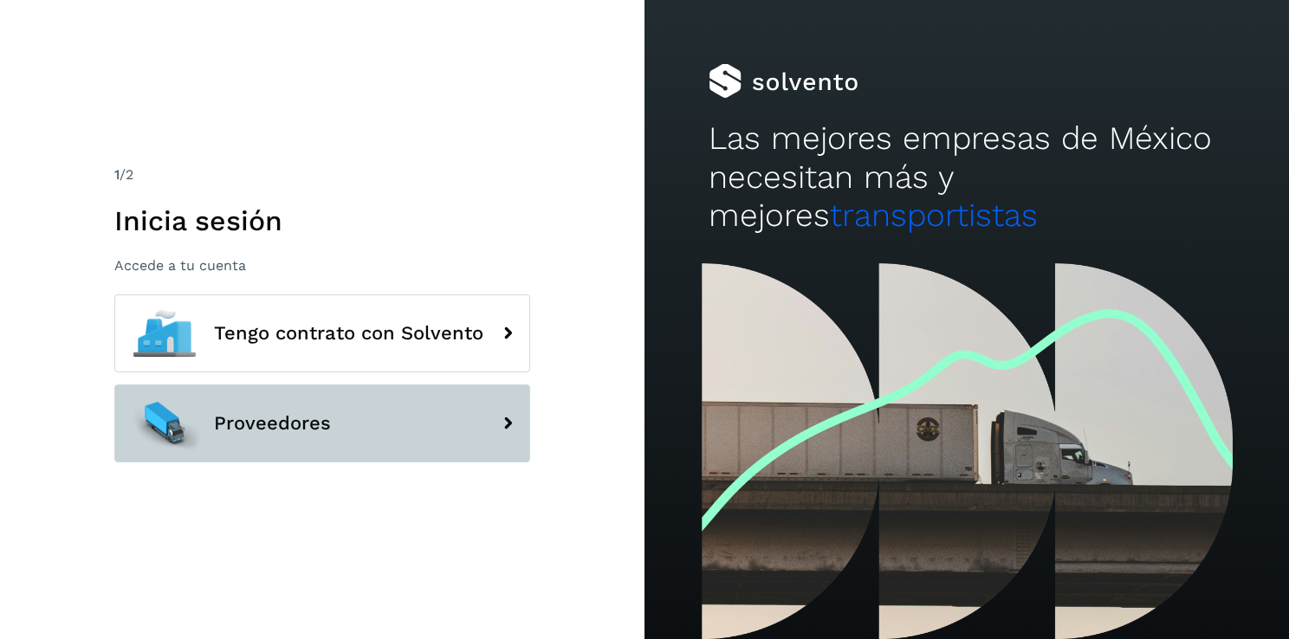
click at [256, 392] on button "Proveedores" at bounding box center [322, 424] width 416 height 78
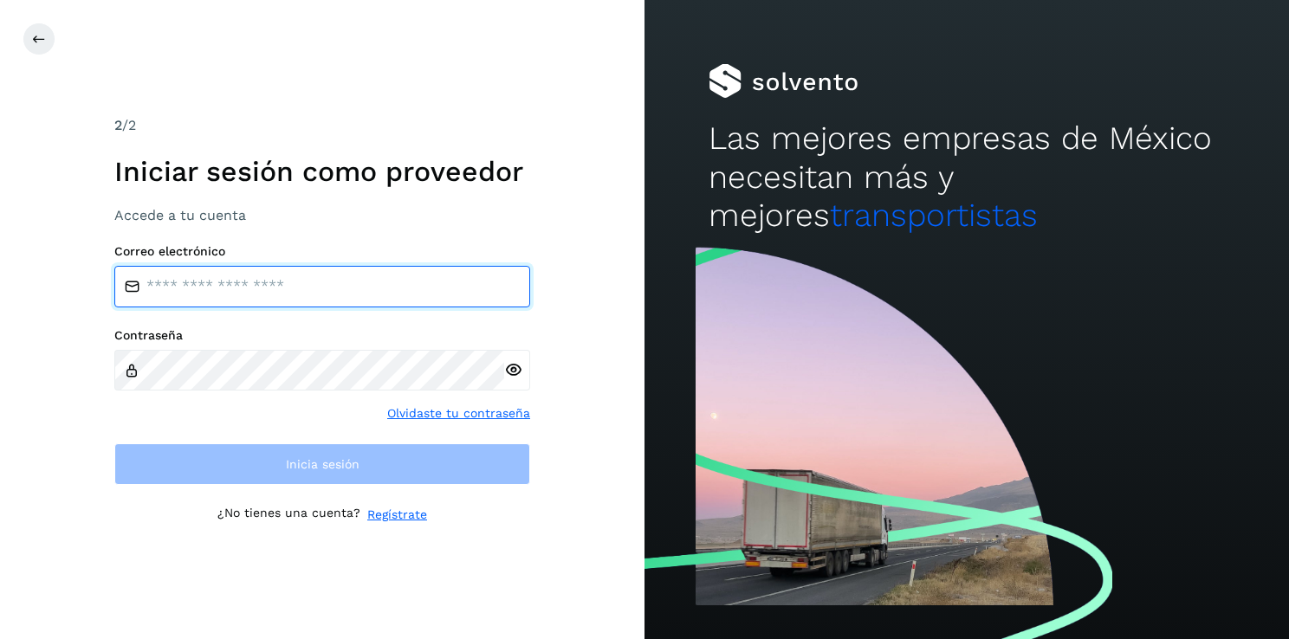
type input "**********"
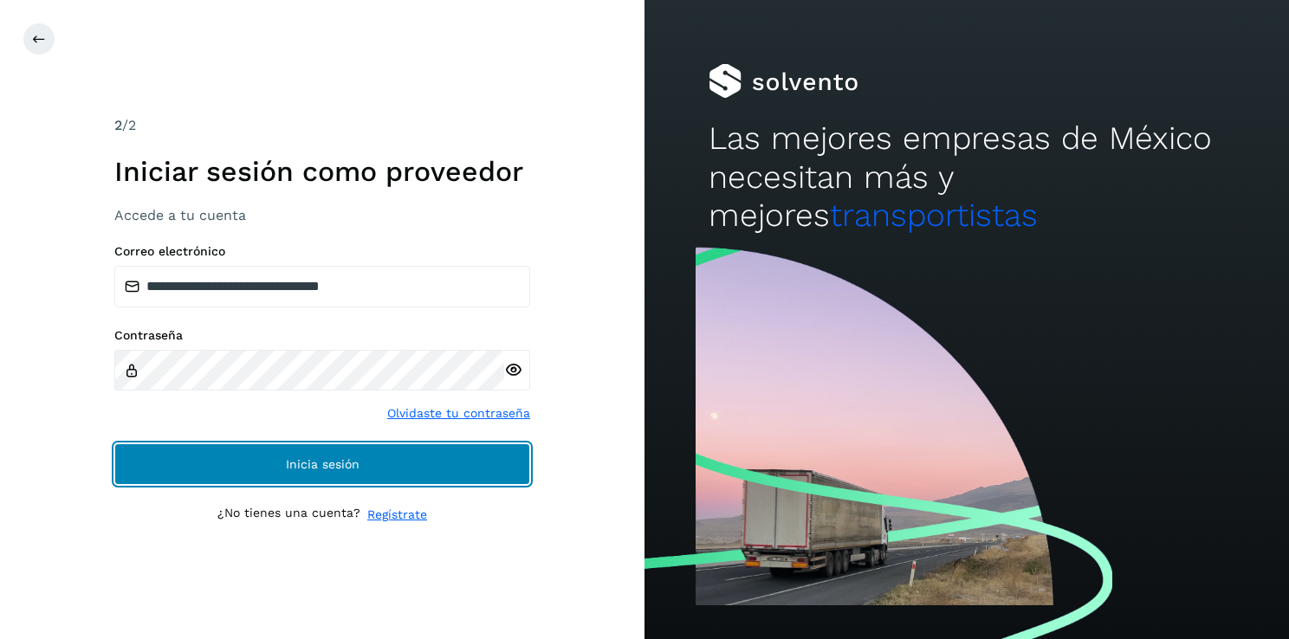
click at [246, 466] on button "Inicia sesión" at bounding box center [322, 464] width 416 height 42
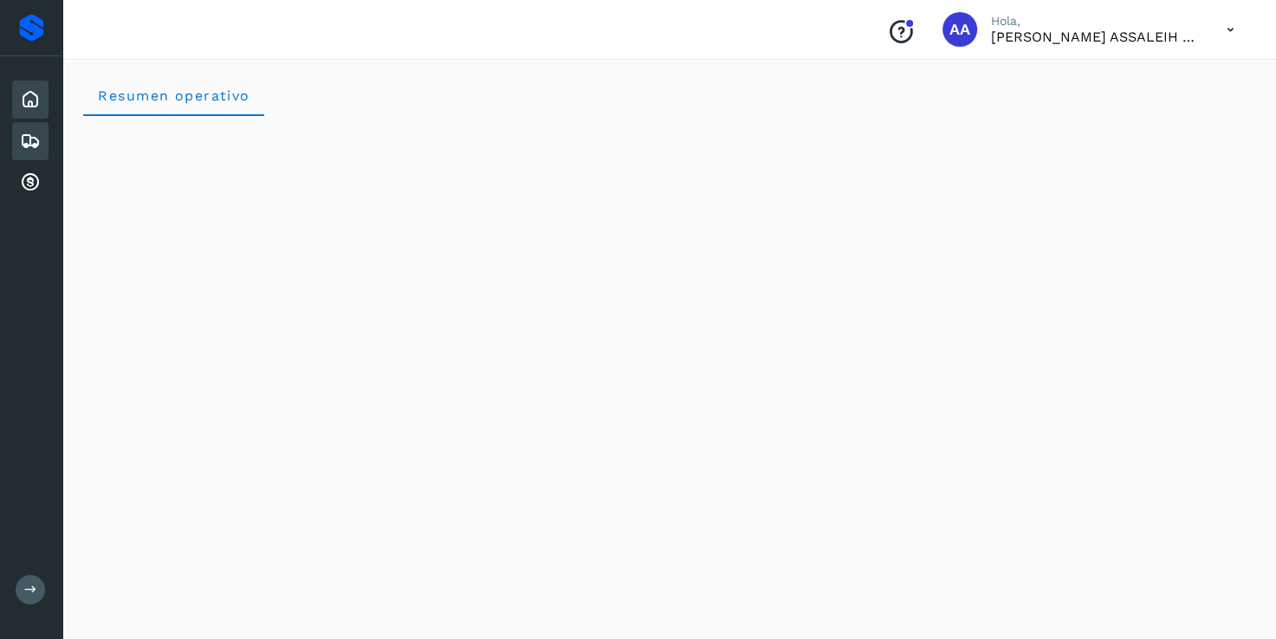
click at [33, 138] on icon at bounding box center [30, 141] width 21 height 21
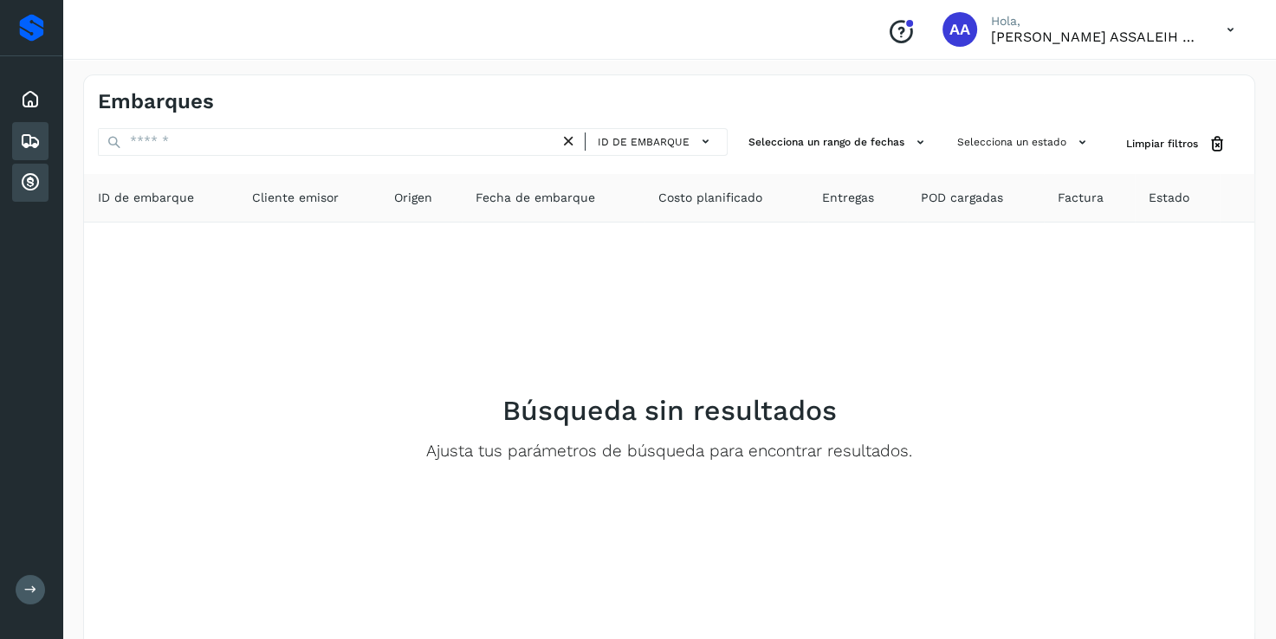
click at [33, 165] on div "Cuentas por cobrar" at bounding box center [30, 183] width 36 height 38
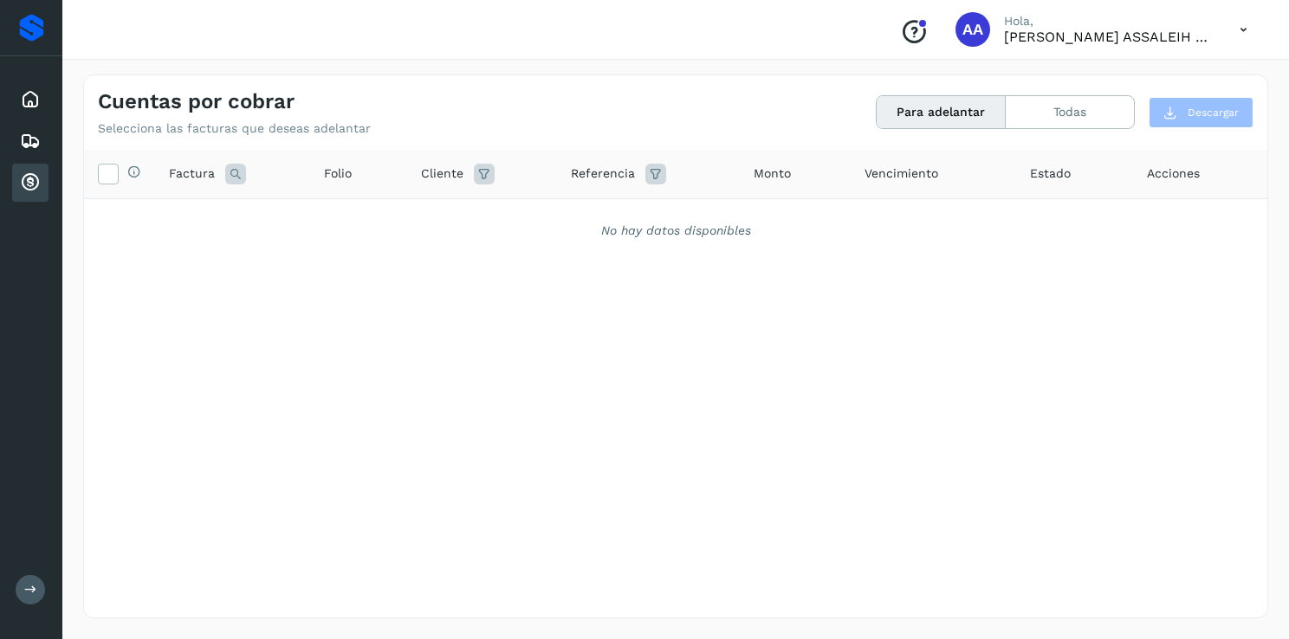
click at [1244, 37] on icon at bounding box center [1244, 30] width 36 height 36
click at [893, 49] on div at bounding box center [644, 319] width 1289 height 639
click at [40, 28] on div "Proveedores" at bounding box center [31, 28] width 25 height 28
click at [30, 95] on icon at bounding box center [30, 99] width 21 height 21
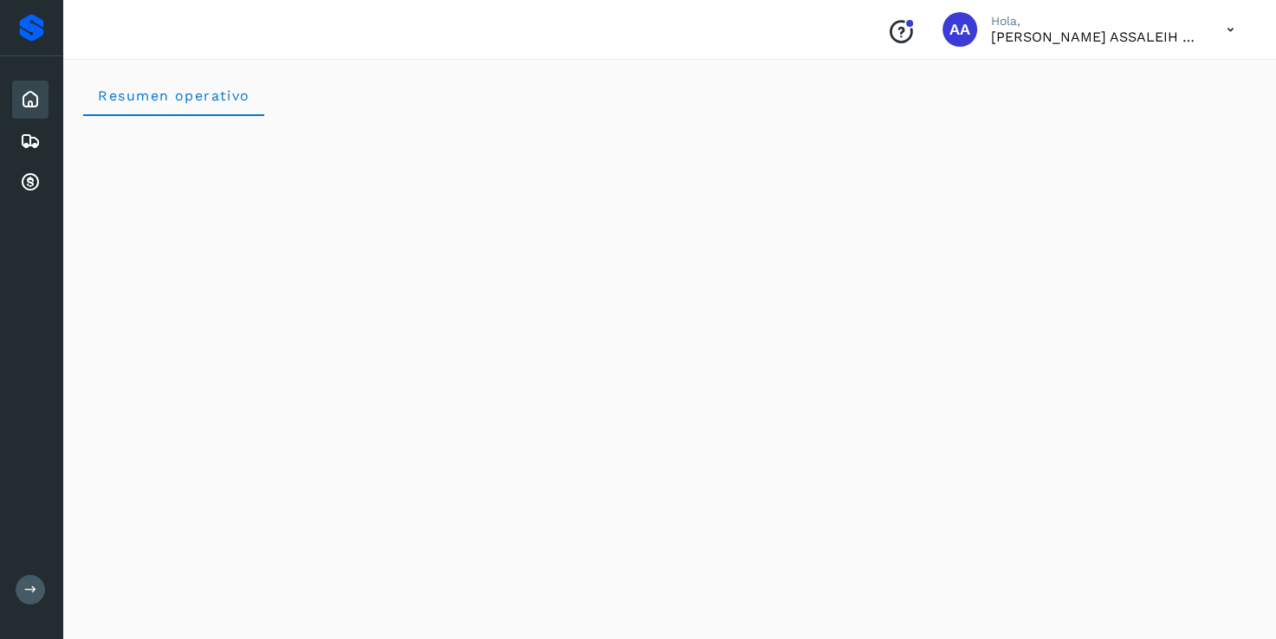
click at [962, 29] on span "AA" at bounding box center [959, 29] width 21 height 0
click at [1026, 30] on p "ALEJANDRO ASSALEIH MORENO" at bounding box center [1095, 37] width 208 height 16
click at [31, 146] on icon at bounding box center [30, 141] width 21 height 21
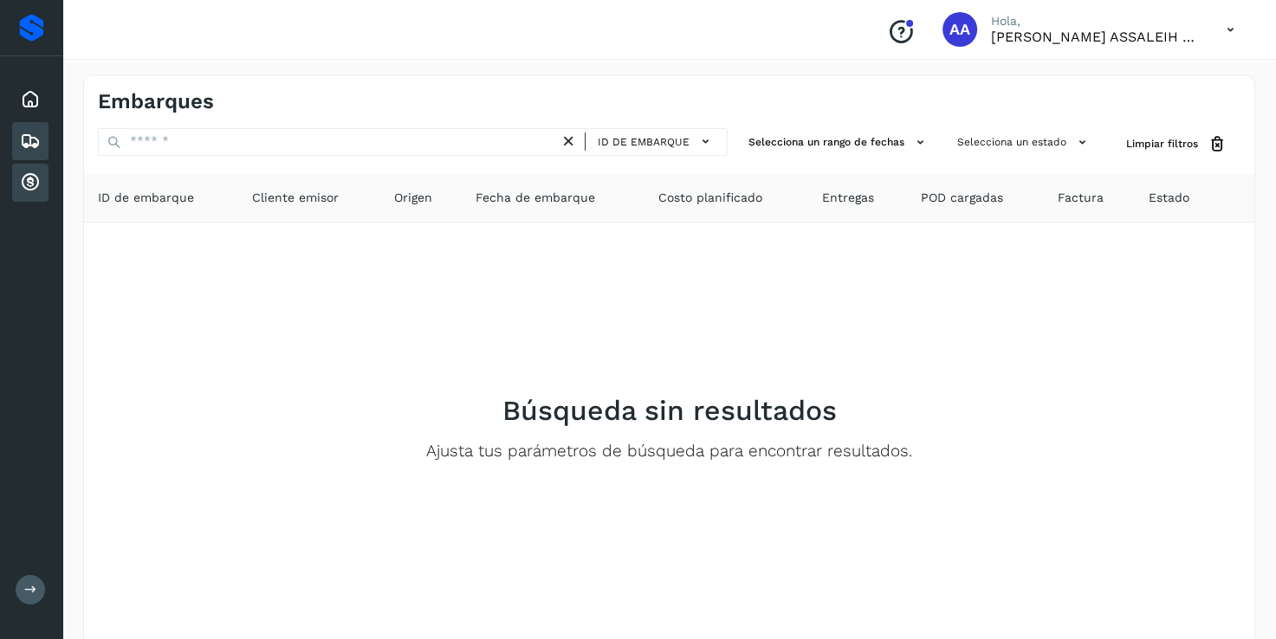
click at [35, 182] on icon at bounding box center [30, 182] width 21 height 21
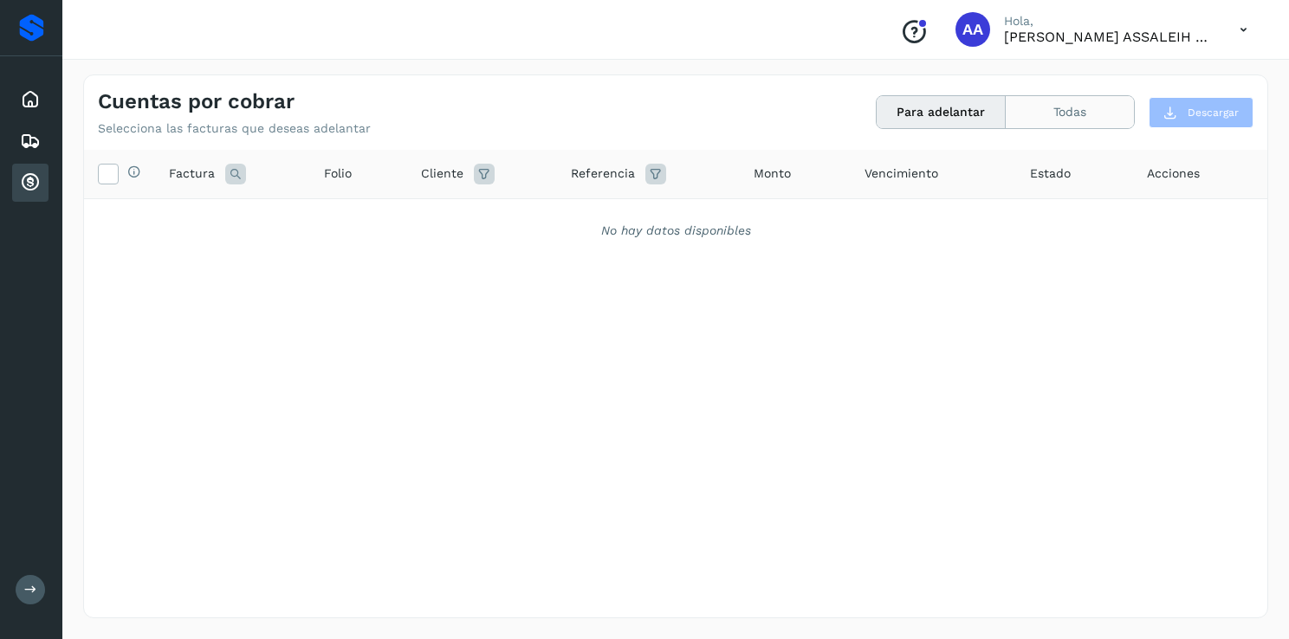
click at [1077, 113] on button "Todas" at bounding box center [1070, 112] width 128 height 32
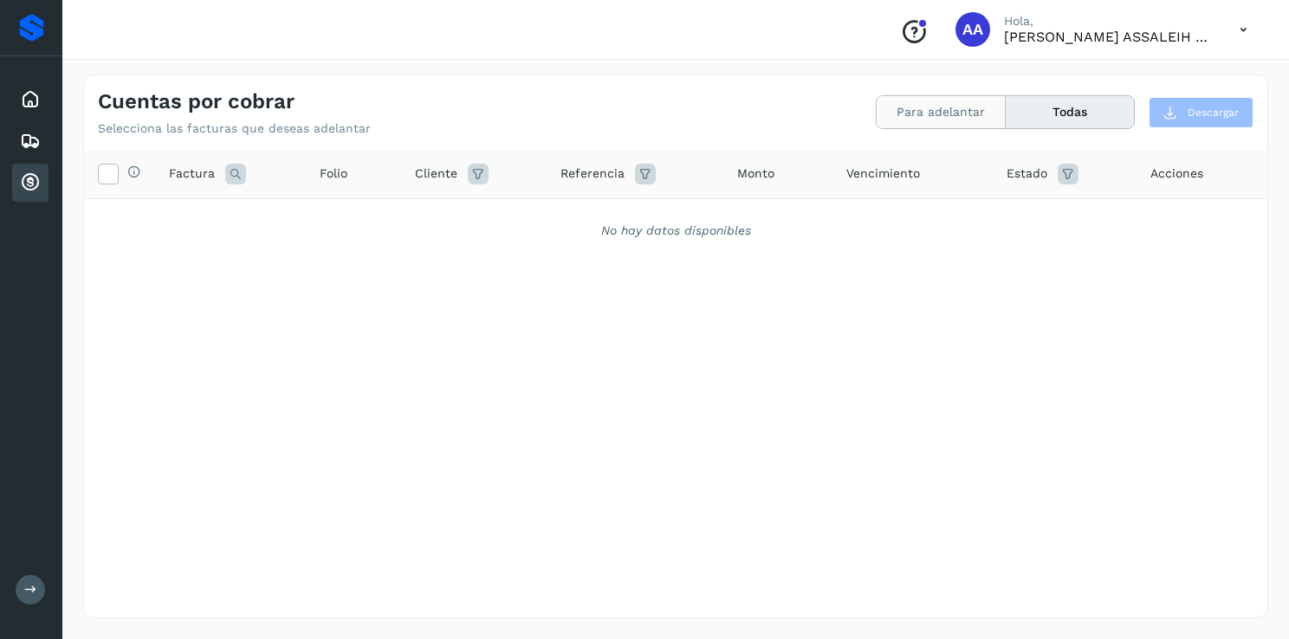
click at [942, 113] on button "Para adelantar" at bounding box center [941, 112] width 129 height 32
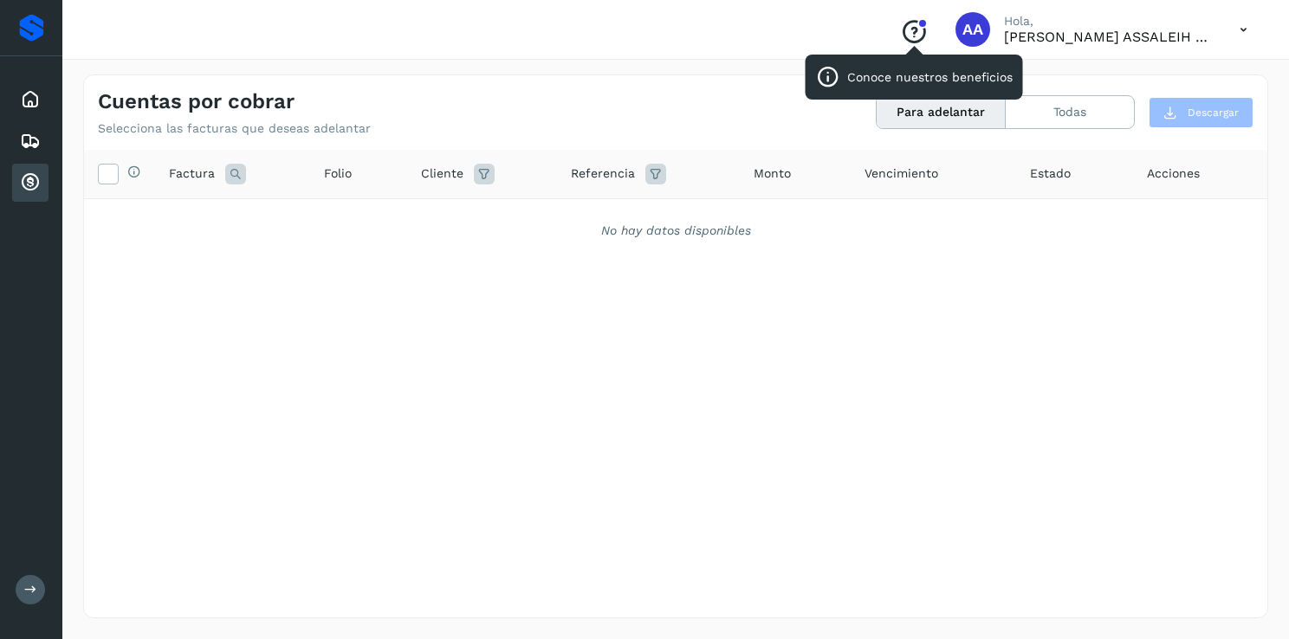
click at [917, 29] on icon "Conoce nuestros beneficios" at bounding box center [914, 32] width 28 height 28
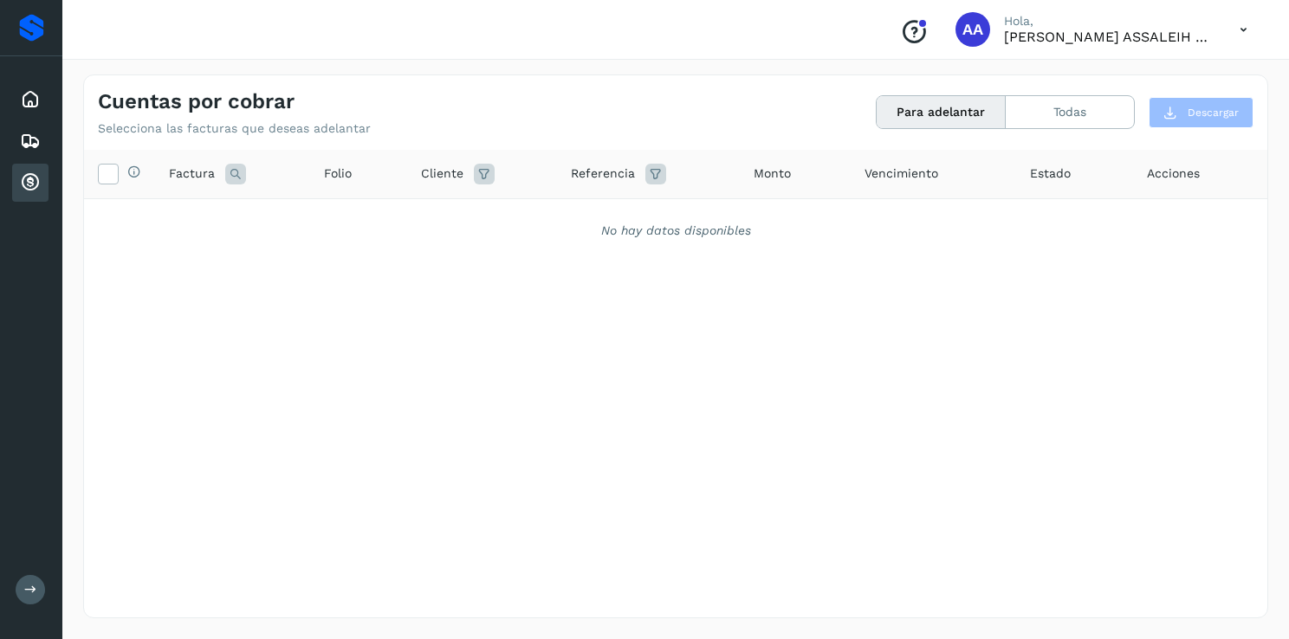
click at [1242, 42] on icon at bounding box center [1244, 30] width 36 height 36
click at [1184, 36] on div at bounding box center [644, 319] width 1289 height 639
click at [33, 94] on icon at bounding box center [30, 99] width 21 height 21
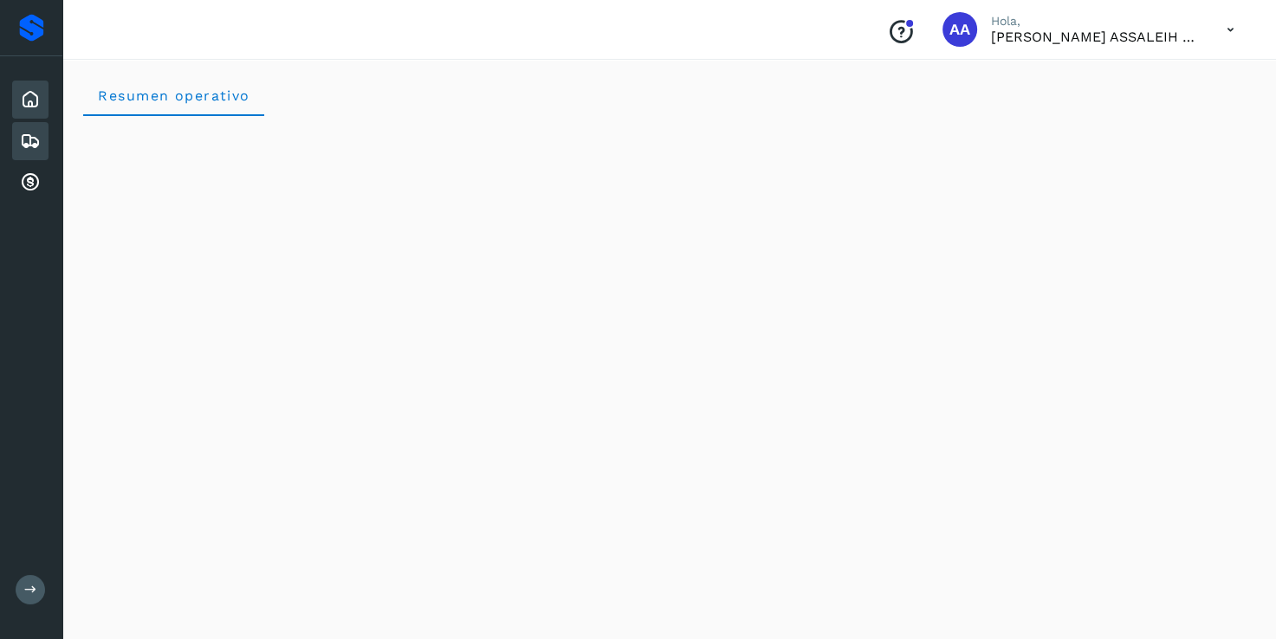
click at [32, 127] on div "Embarques" at bounding box center [30, 141] width 36 height 38
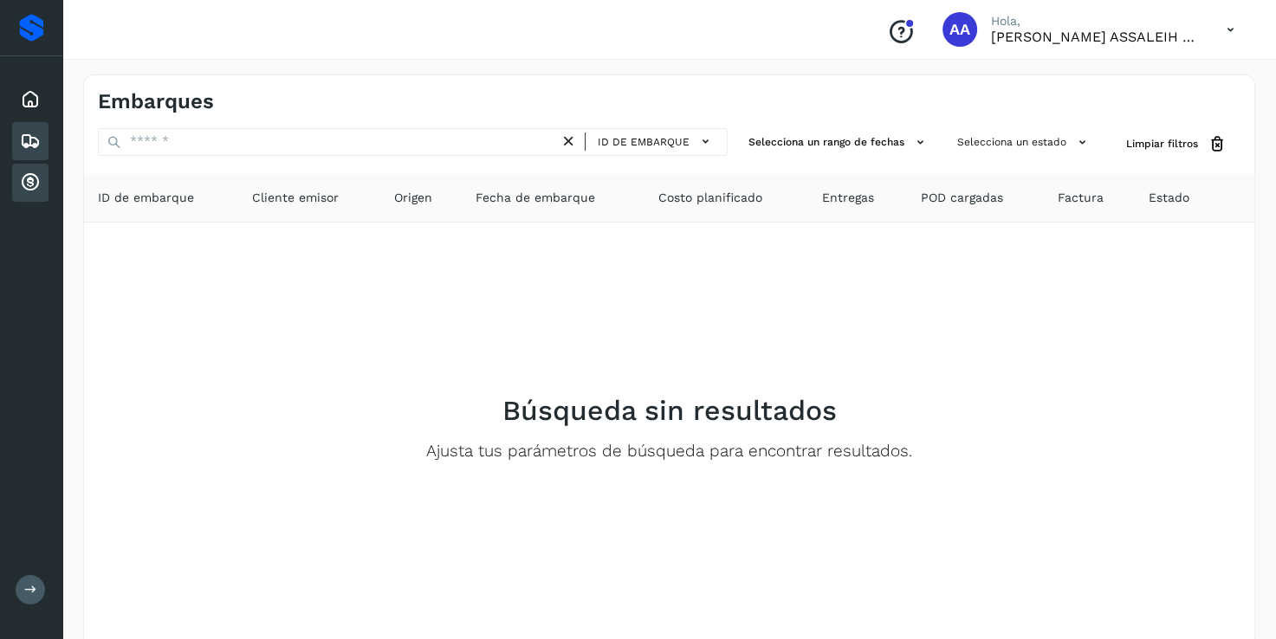
click at [33, 185] on icon at bounding box center [30, 182] width 21 height 21
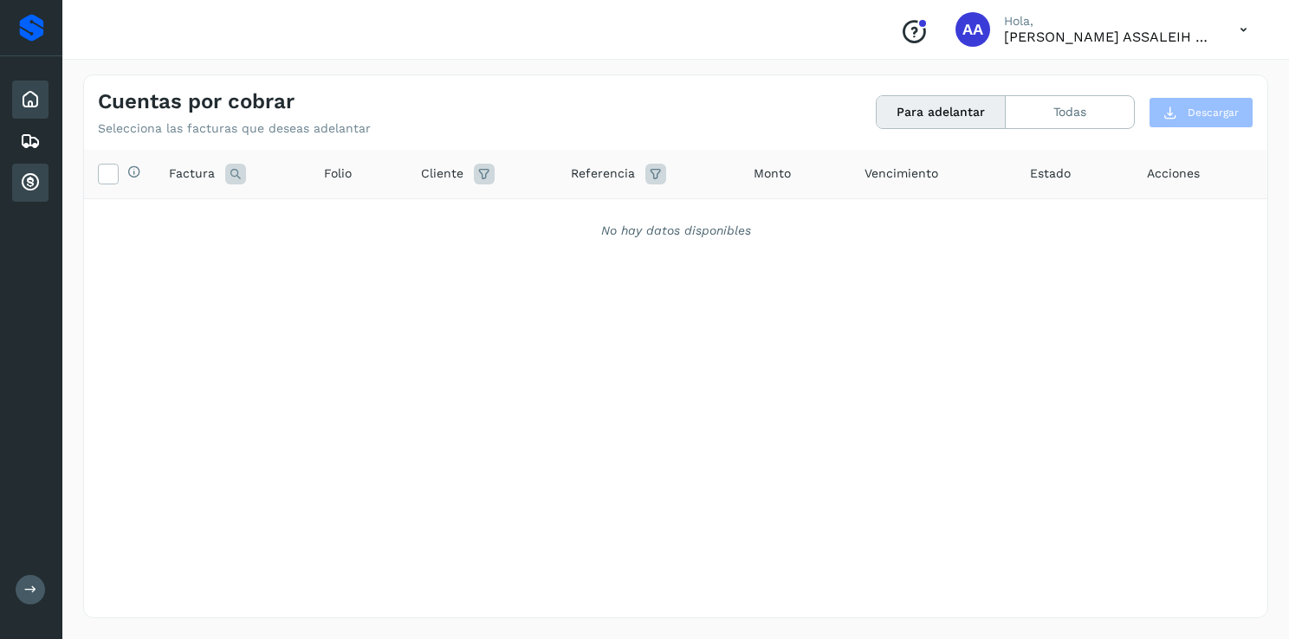
click at [31, 105] on icon at bounding box center [30, 99] width 21 height 21
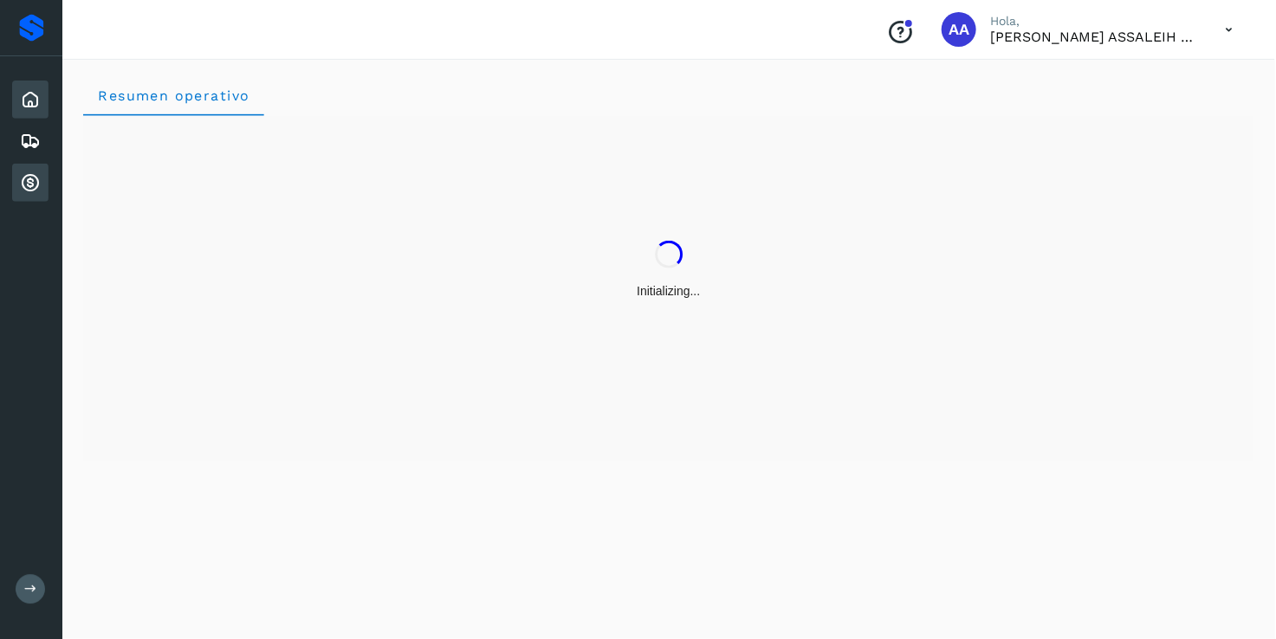
click at [37, 173] on icon at bounding box center [30, 182] width 21 height 21
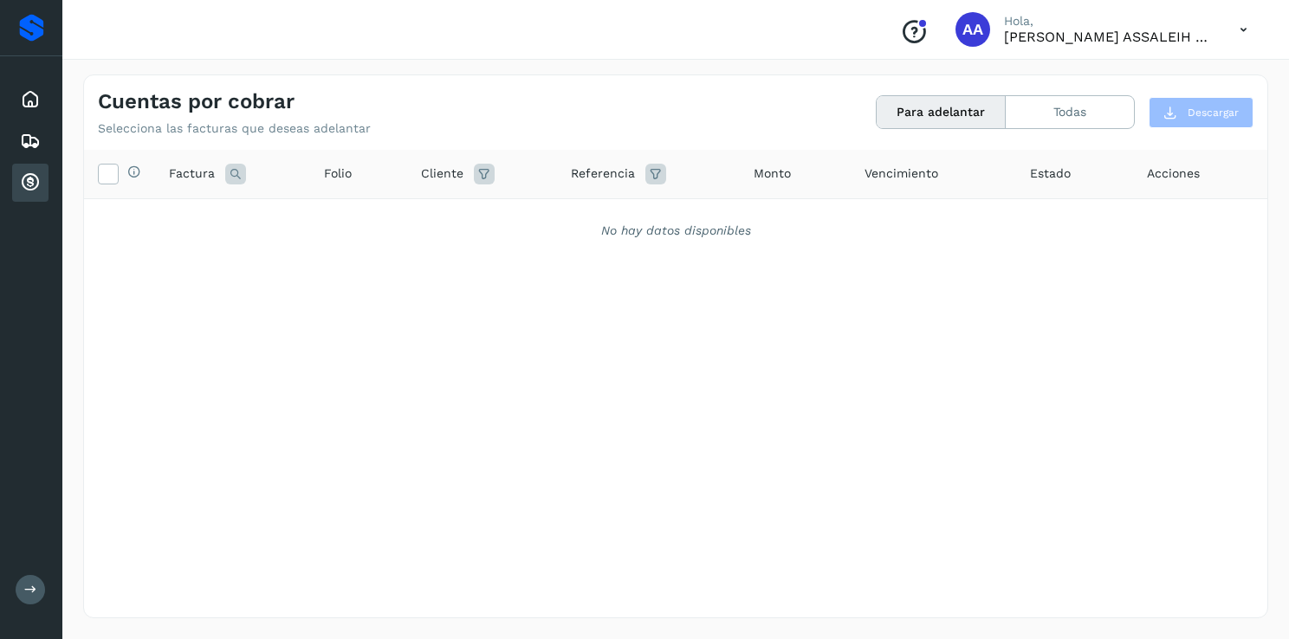
click at [705, 376] on div "Selecciona todas las facturas disponibles para adelanto Factura Folio Cliente R…" at bounding box center [675, 348] width 1183 height 397
